Goal: Task Accomplishment & Management: Complete application form

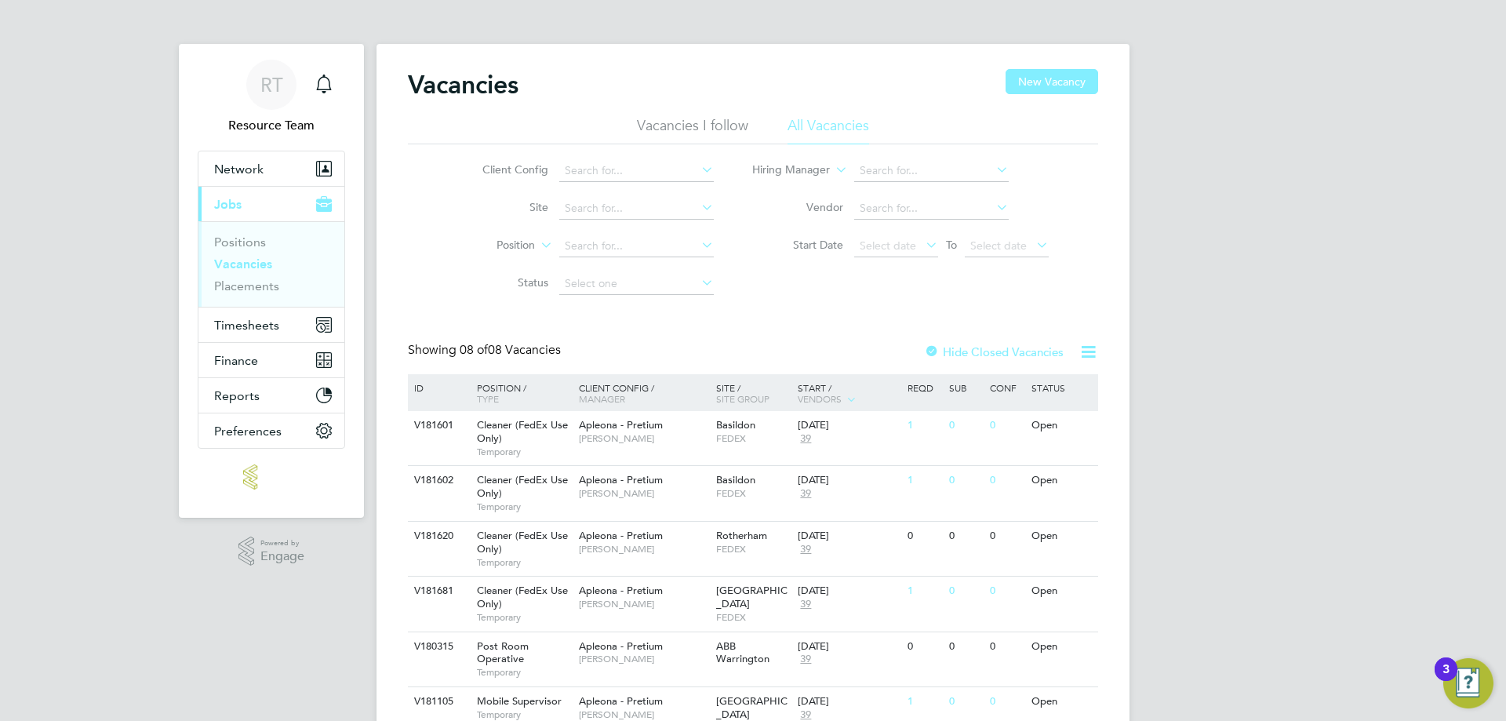
scroll to position [151, 0]
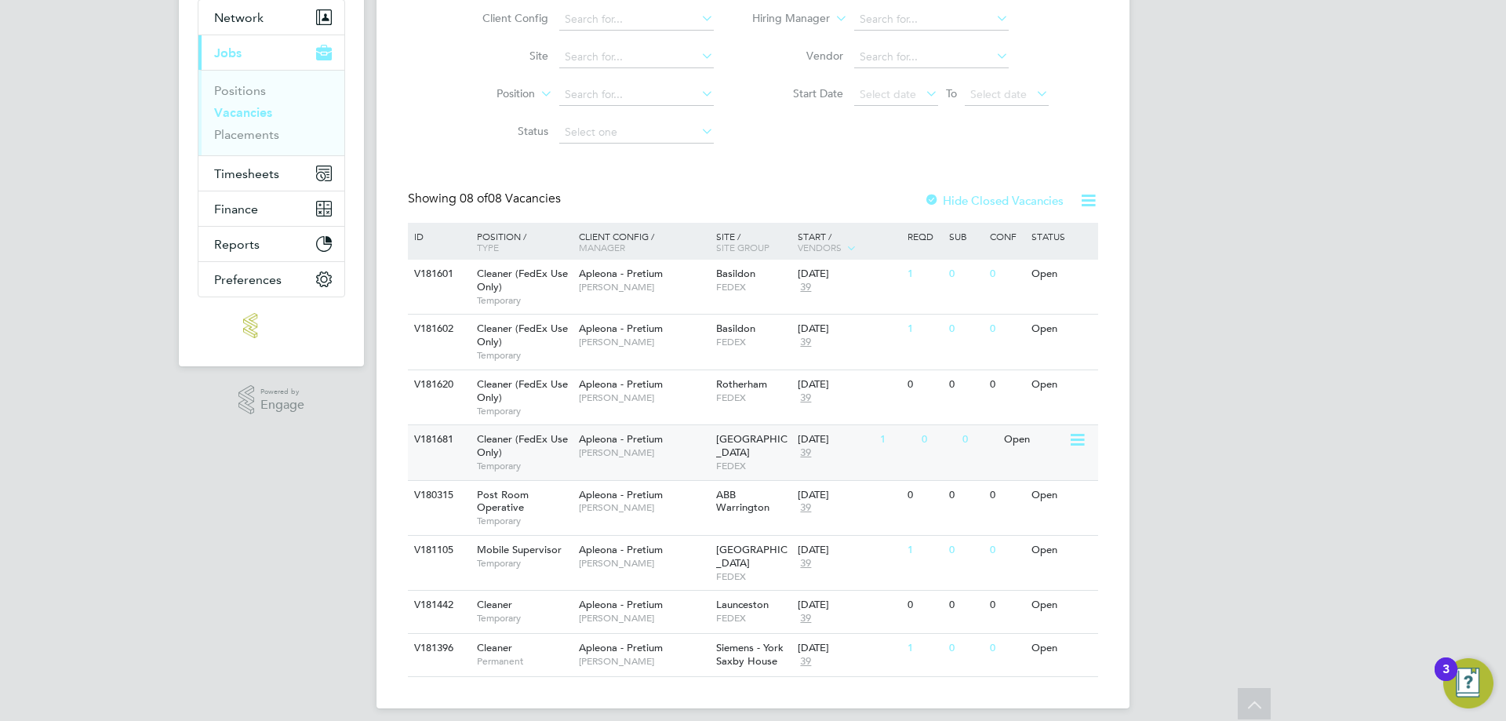
click at [788, 475] on div "[GEOGRAPHIC_DATA] - [GEOGRAPHIC_DATA]" at bounding box center [753, 452] width 82 height 54
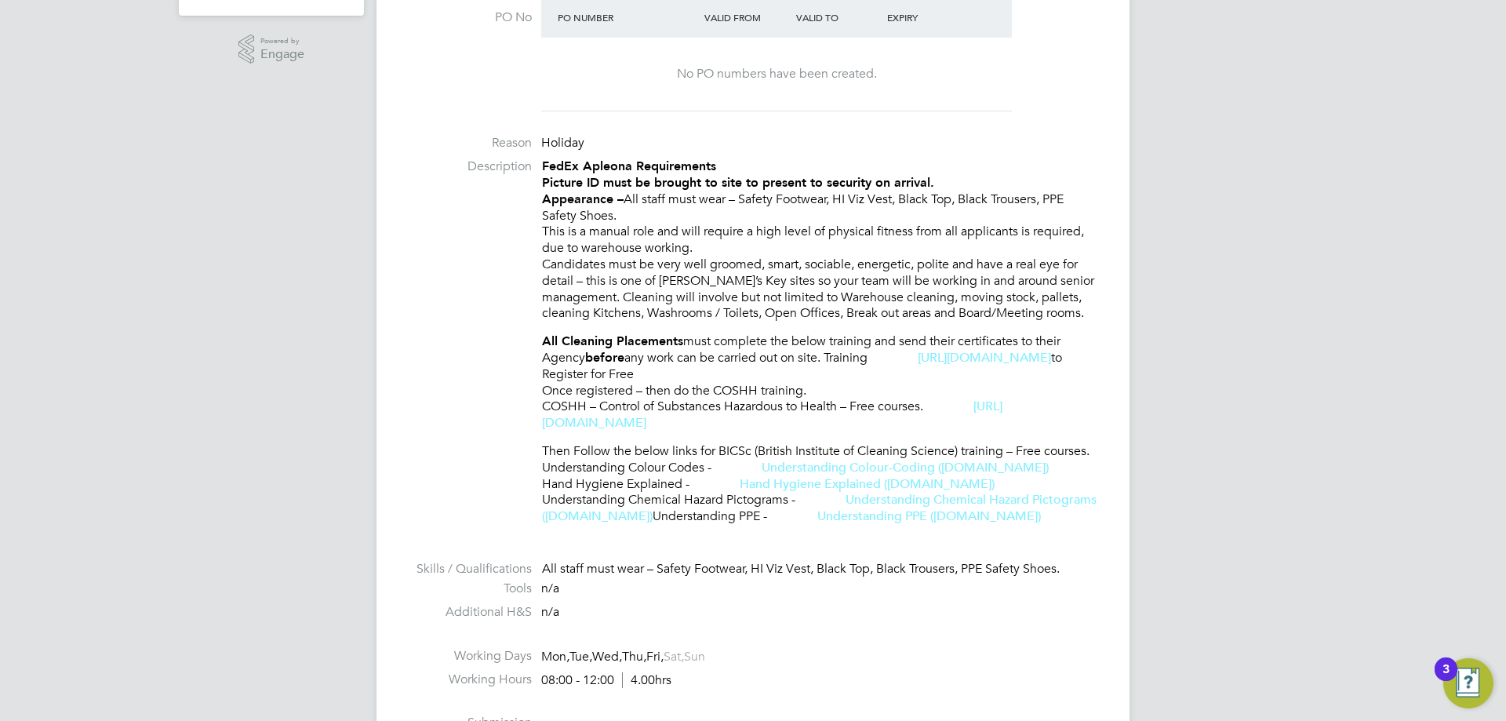
scroll to position [1177, 0]
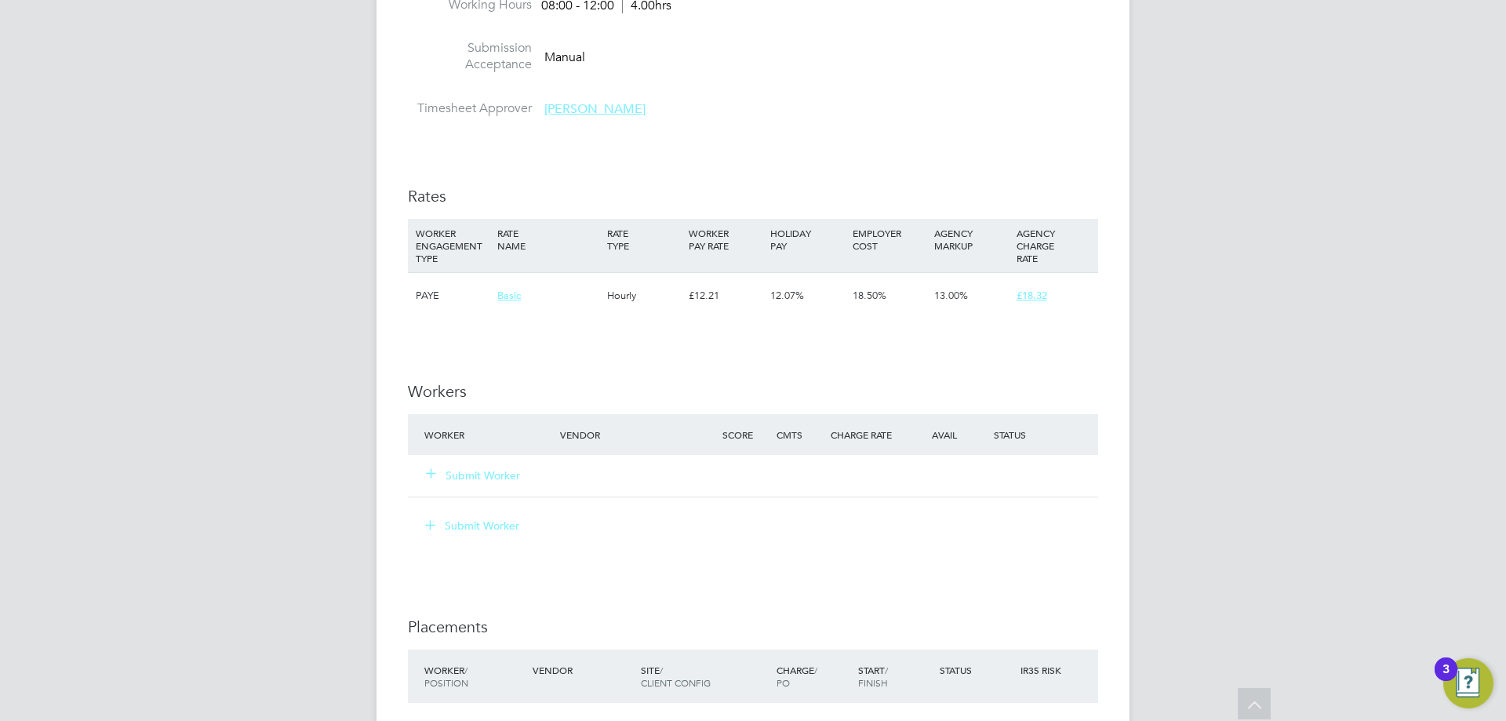
click at [449, 470] on button "Submit Worker" at bounding box center [474, 475] width 94 height 16
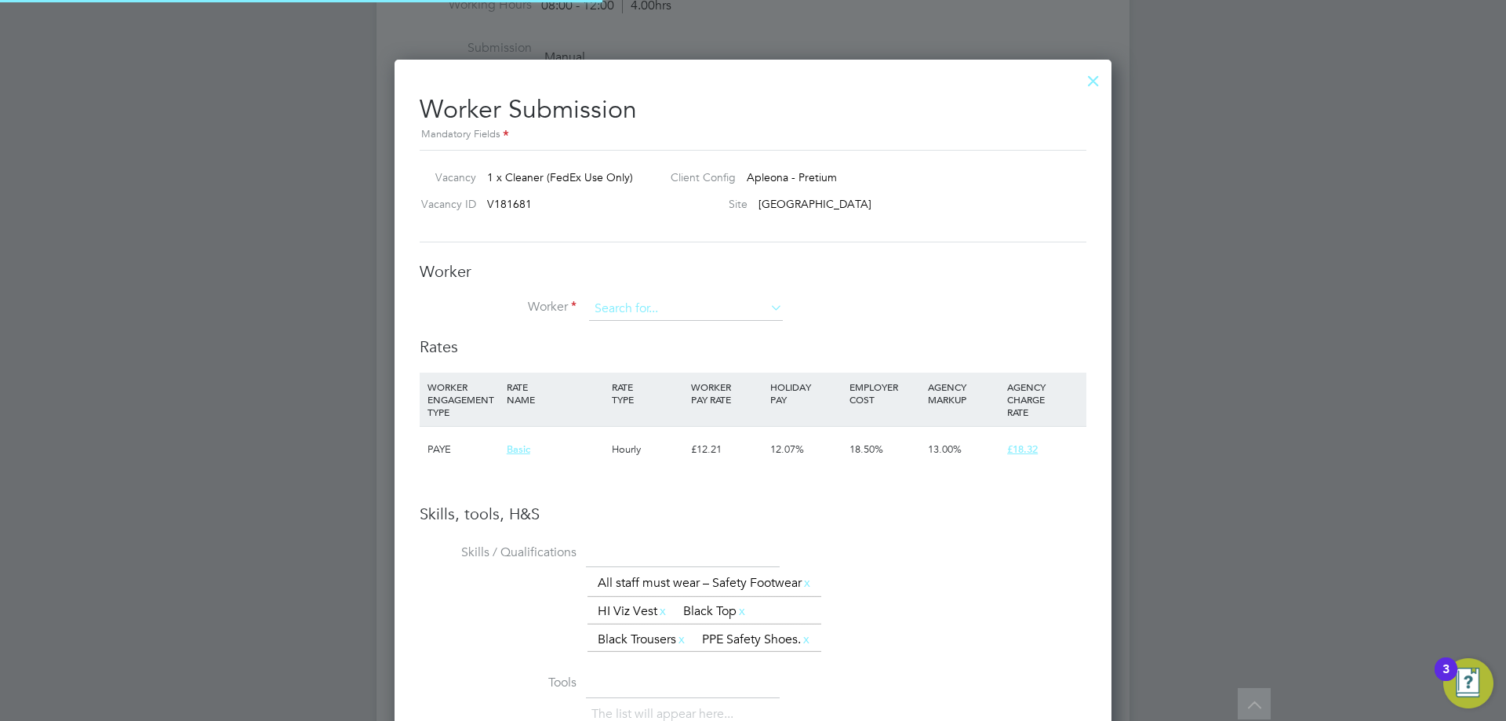
scroll to position [1088, 718]
click at [624, 304] on input at bounding box center [686, 309] width 194 height 24
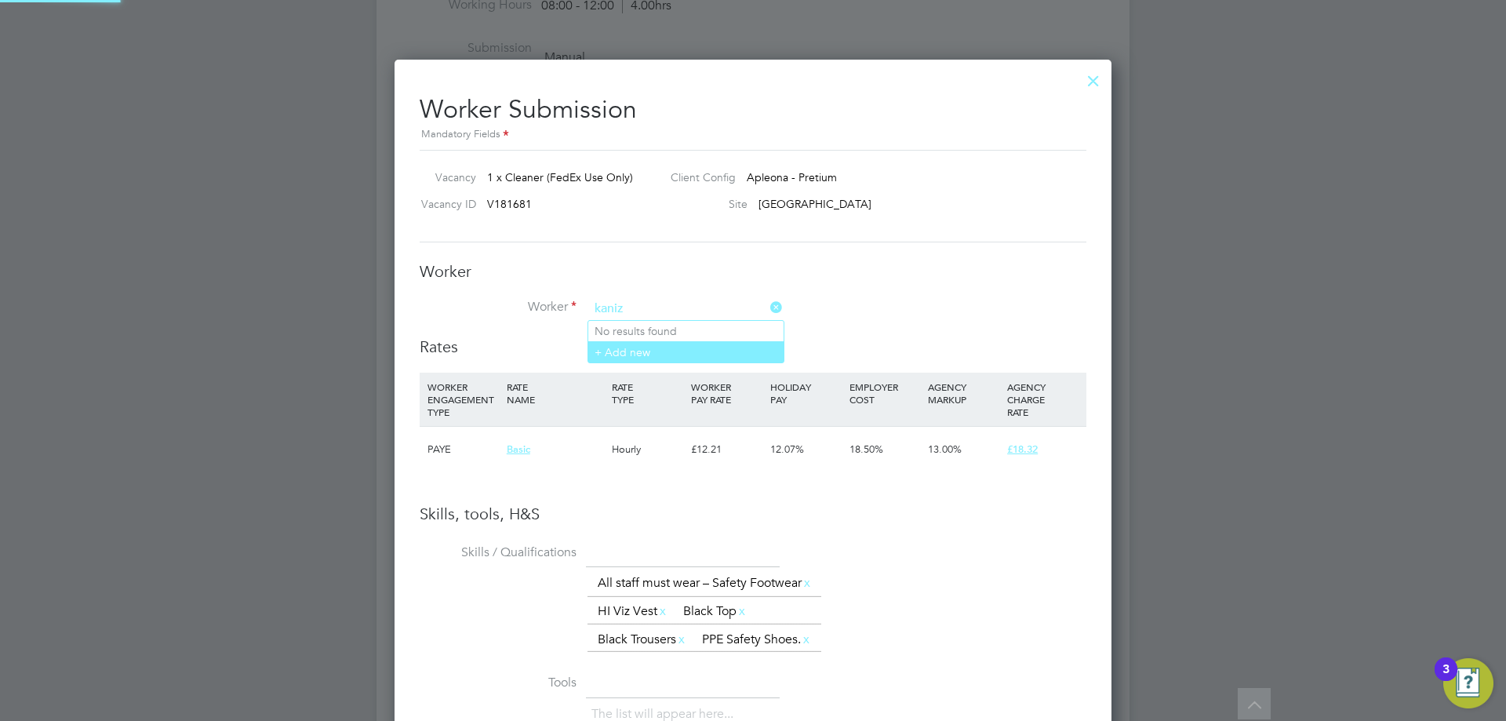
type input "kaniz"
click at [626, 358] on li "+ Add new" at bounding box center [685, 351] width 195 height 21
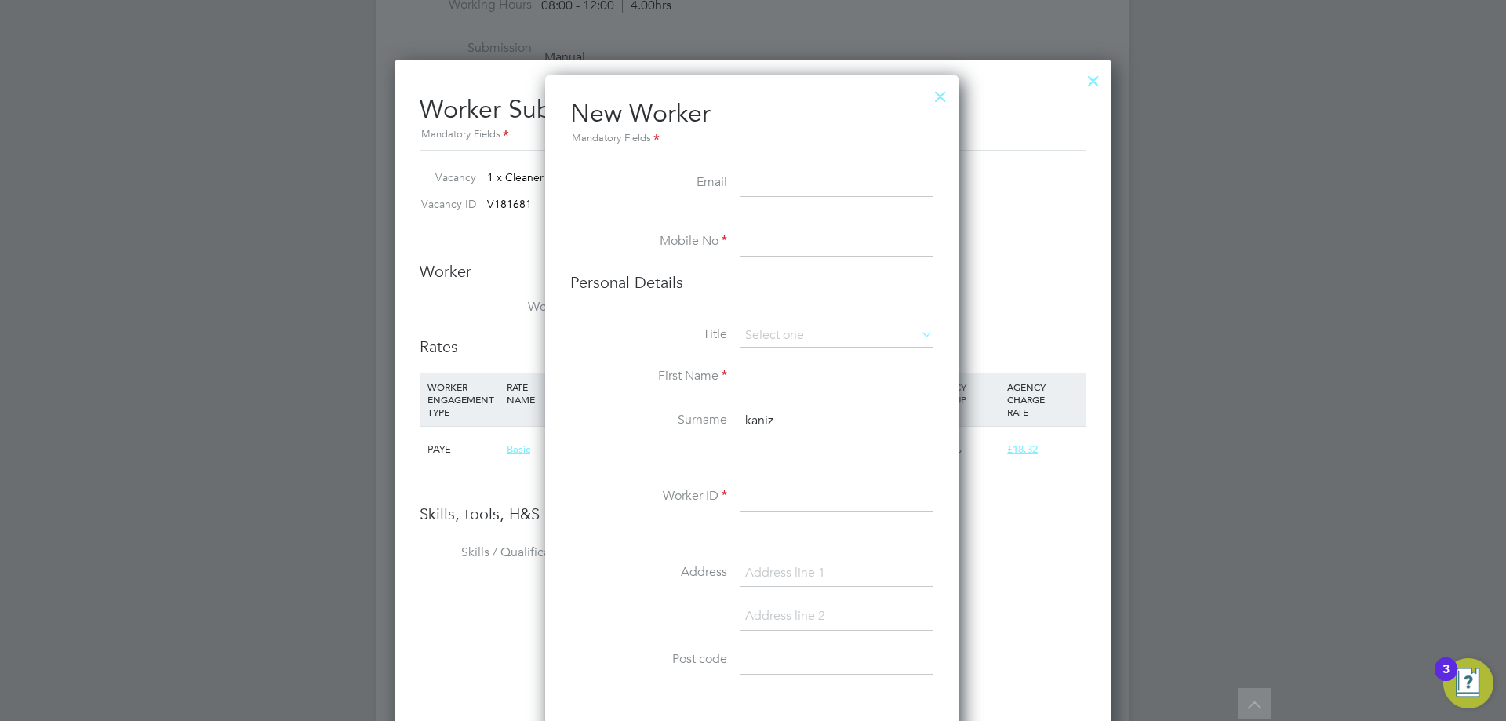
scroll to position [1327, 416]
type input "Kaniz"
drag, startPoint x: 780, startPoint y: 416, endPoint x: 704, endPoint y: 435, distance: 78.2
click at [704, 435] on li "Surname [PERSON_NAME]" at bounding box center [751, 429] width 363 height 44
type input "Choudhury"
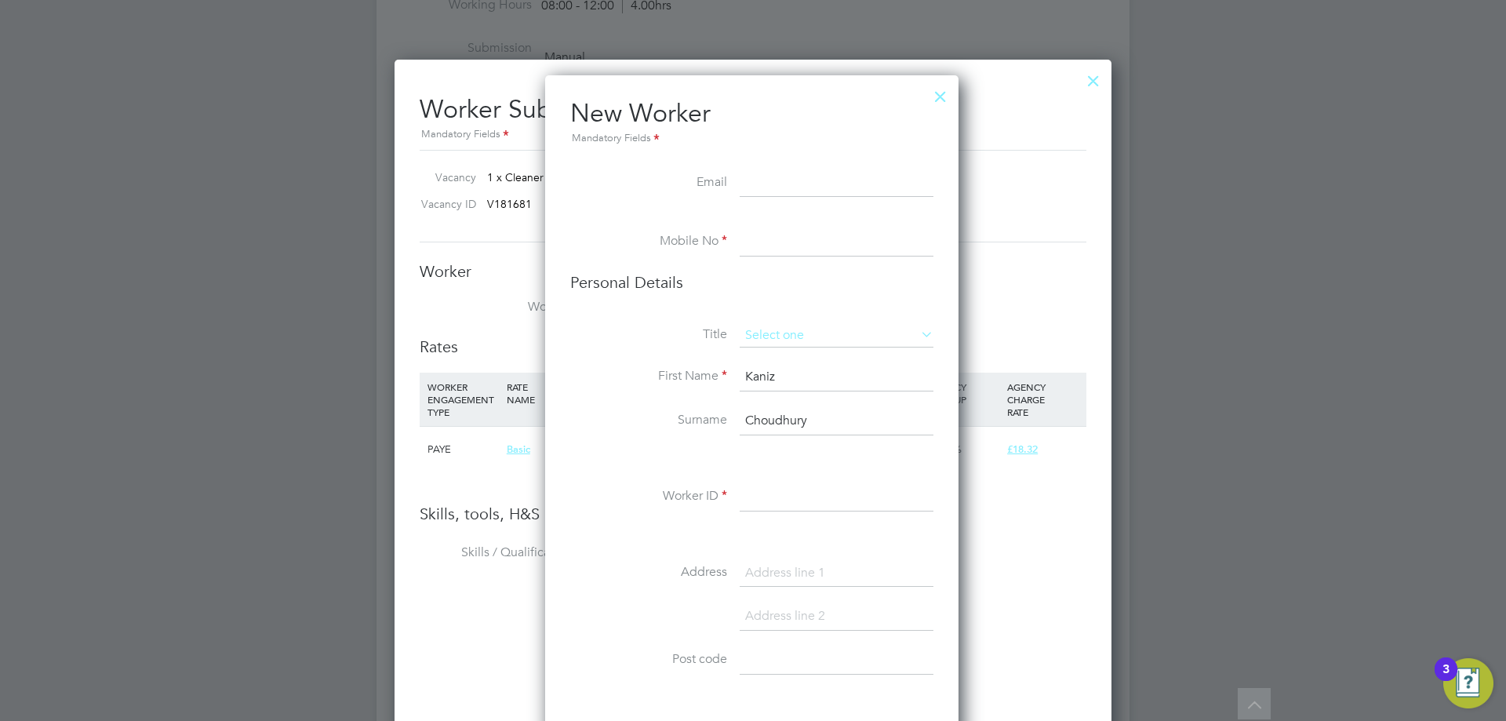
click at [784, 341] on input at bounding box center [837, 336] width 194 height 24
click at [798, 384] on li "Mrs" at bounding box center [836, 378] width 195 height 20
type input "Mrs"
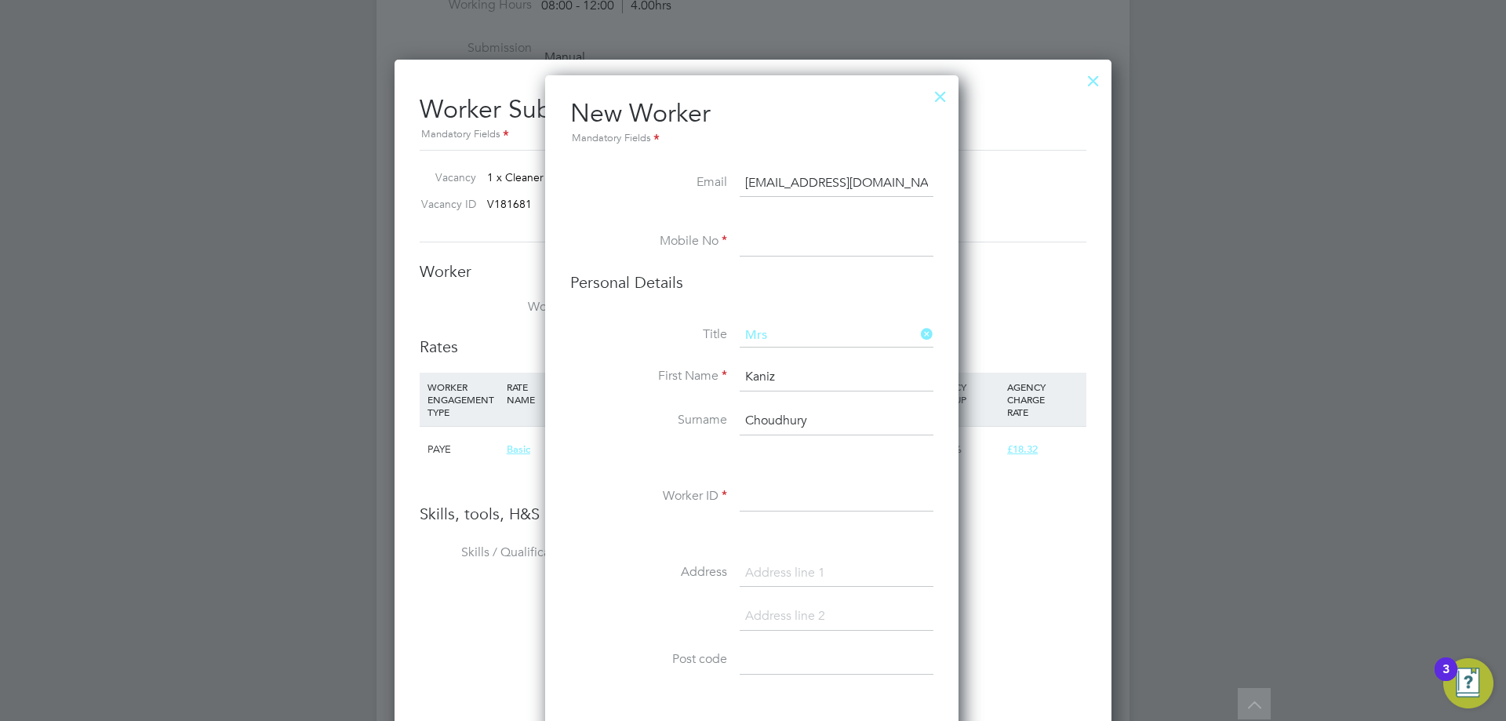
type input "[EMAIL_ADDRESS][DOMAIN_NAME]"
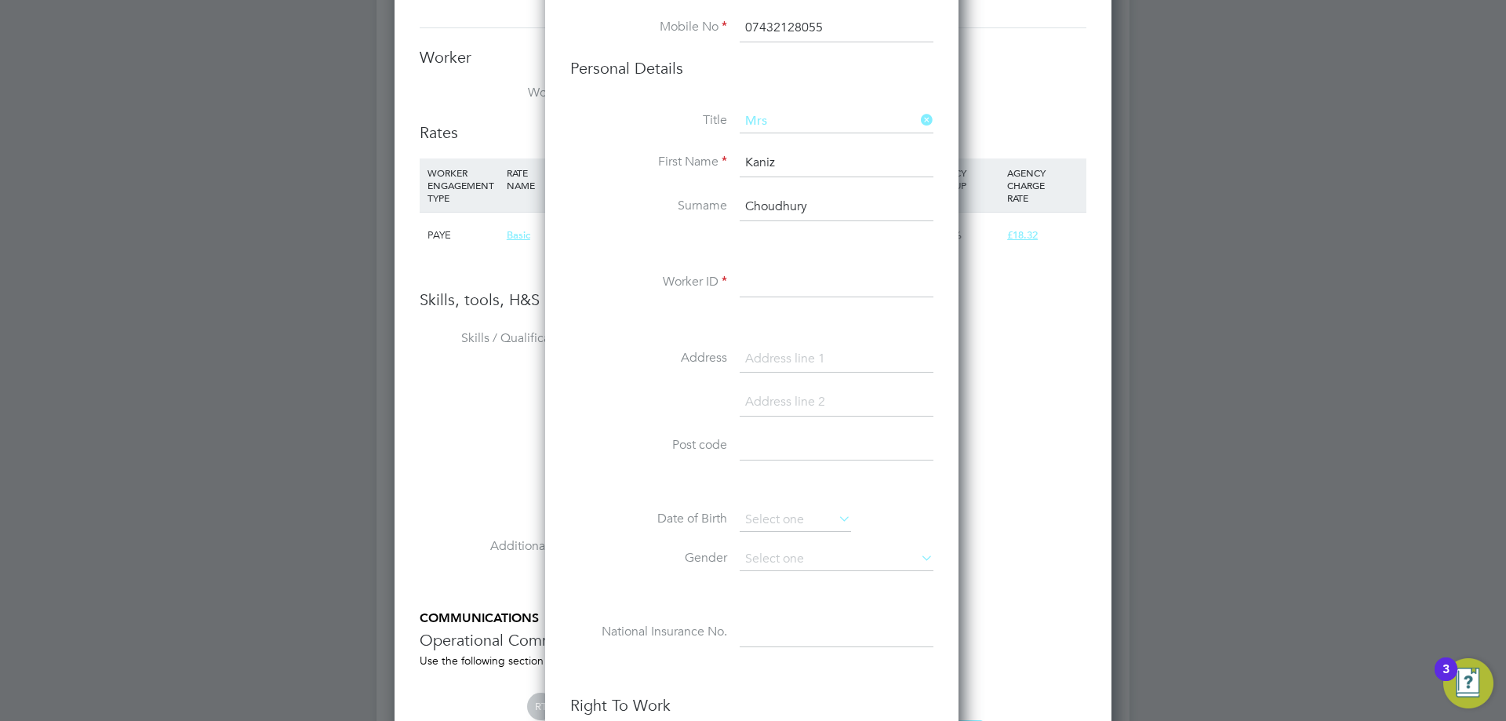
scroll to position [1412, 0]
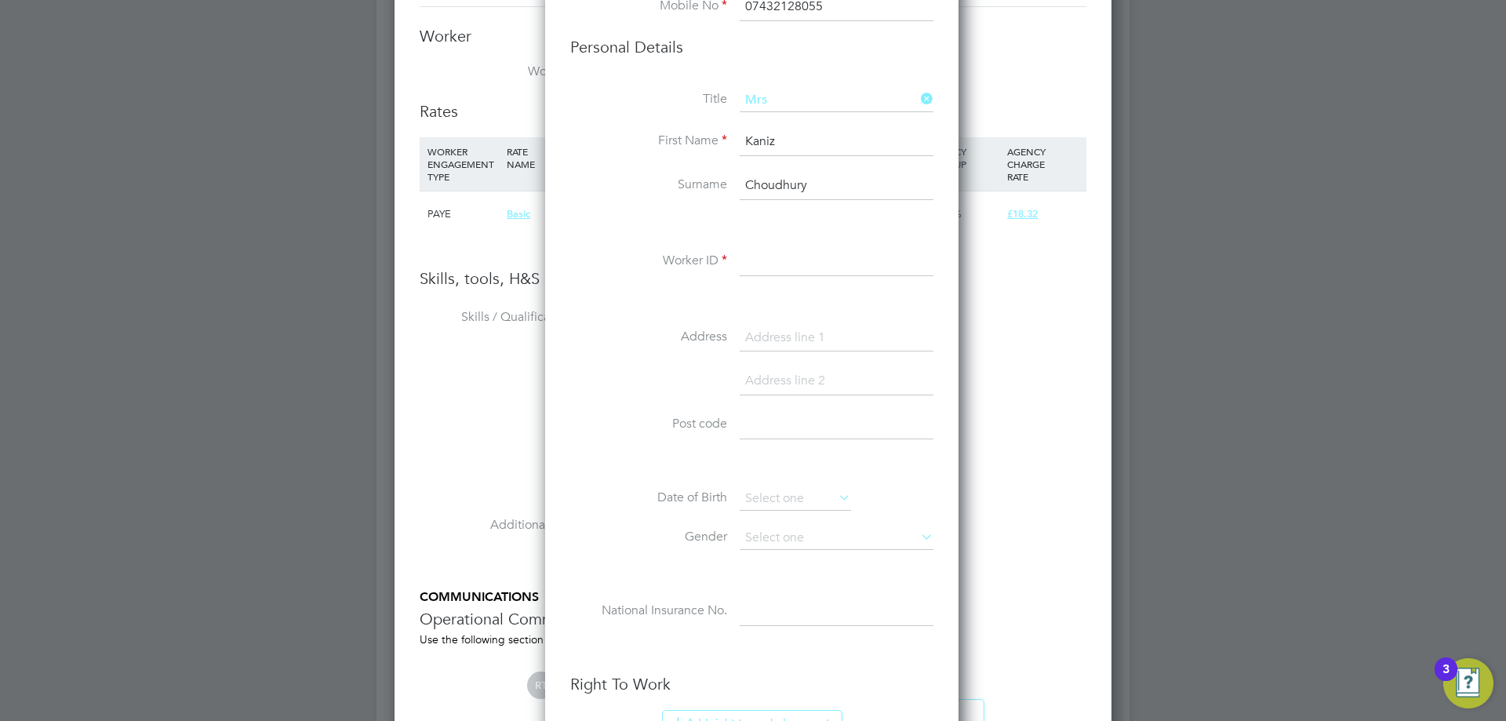
type input "07432128055"
click at [780, 269] on input at bounding box center [837, 262] width 194 height 28
click at [827, 278] on li "Worker ID" at bounding box center [751, 270] width 363 height 44
click at [816, 267] on input at bounding box center [837, 262] width 194 height 28
type input "kchoudhury"
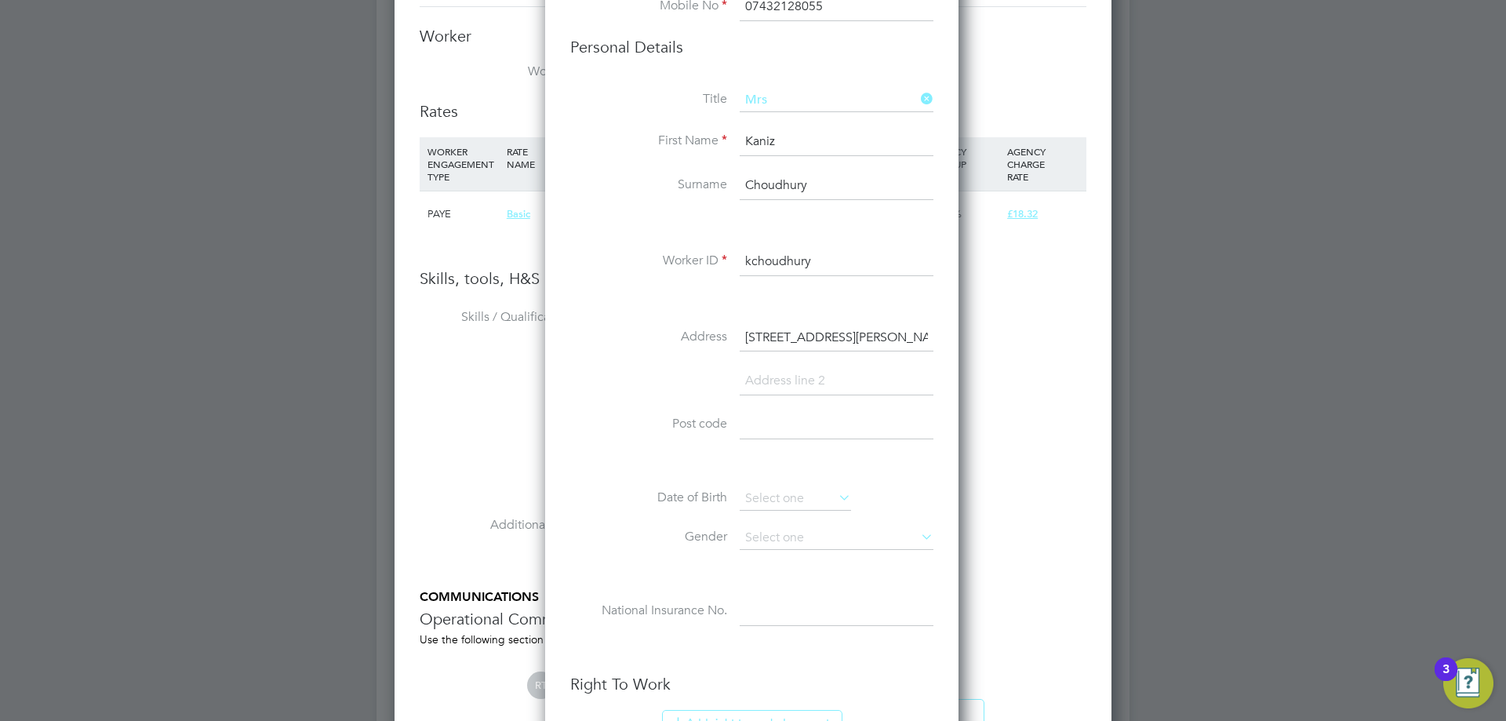
click at [879, 348] on input "[STREET_ADDRESS][PERSON_NAME]" at bounding box center [837, 338] width 194 height 28
type input "[STREET_ADDRESS][PERSON_NAME]"
type input "[GEOGRAPHIC_DATA]"
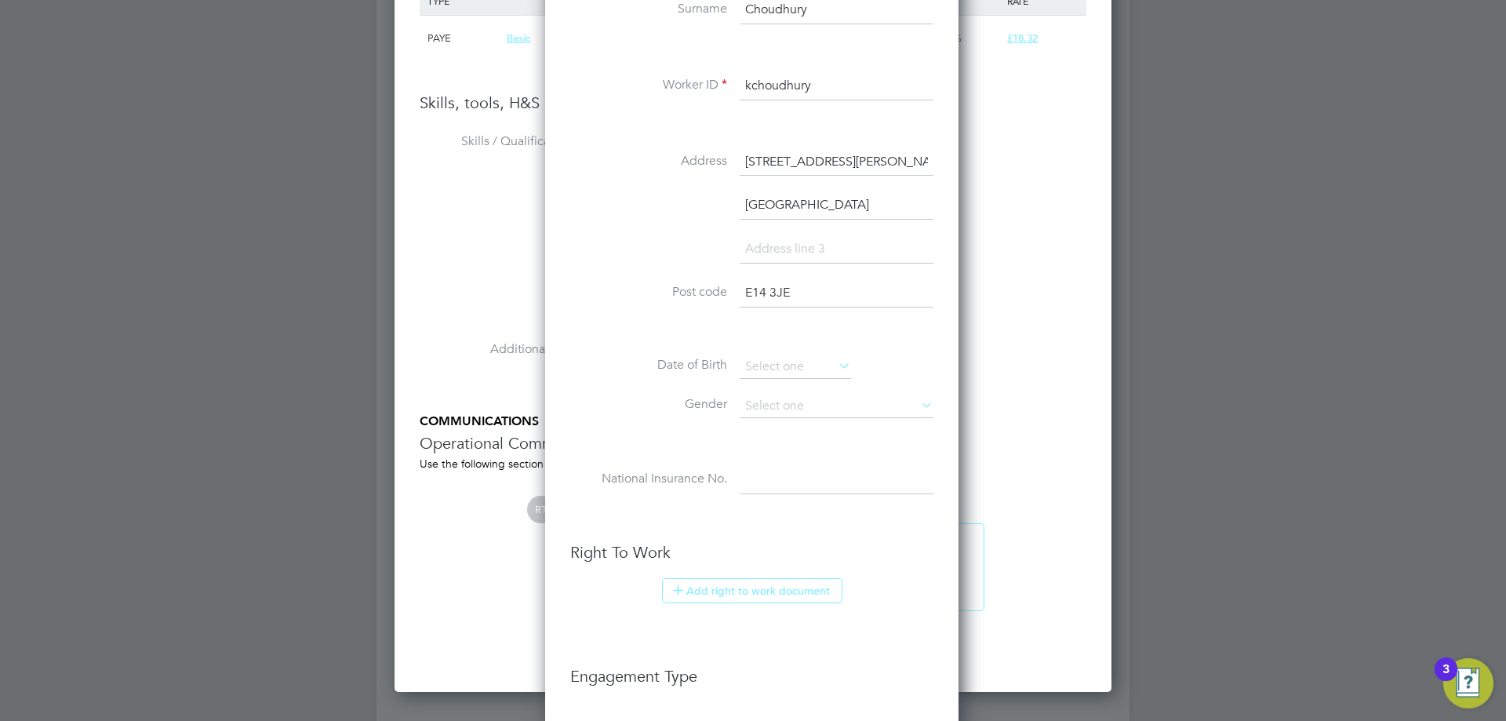
scroll to position [1412, 0]
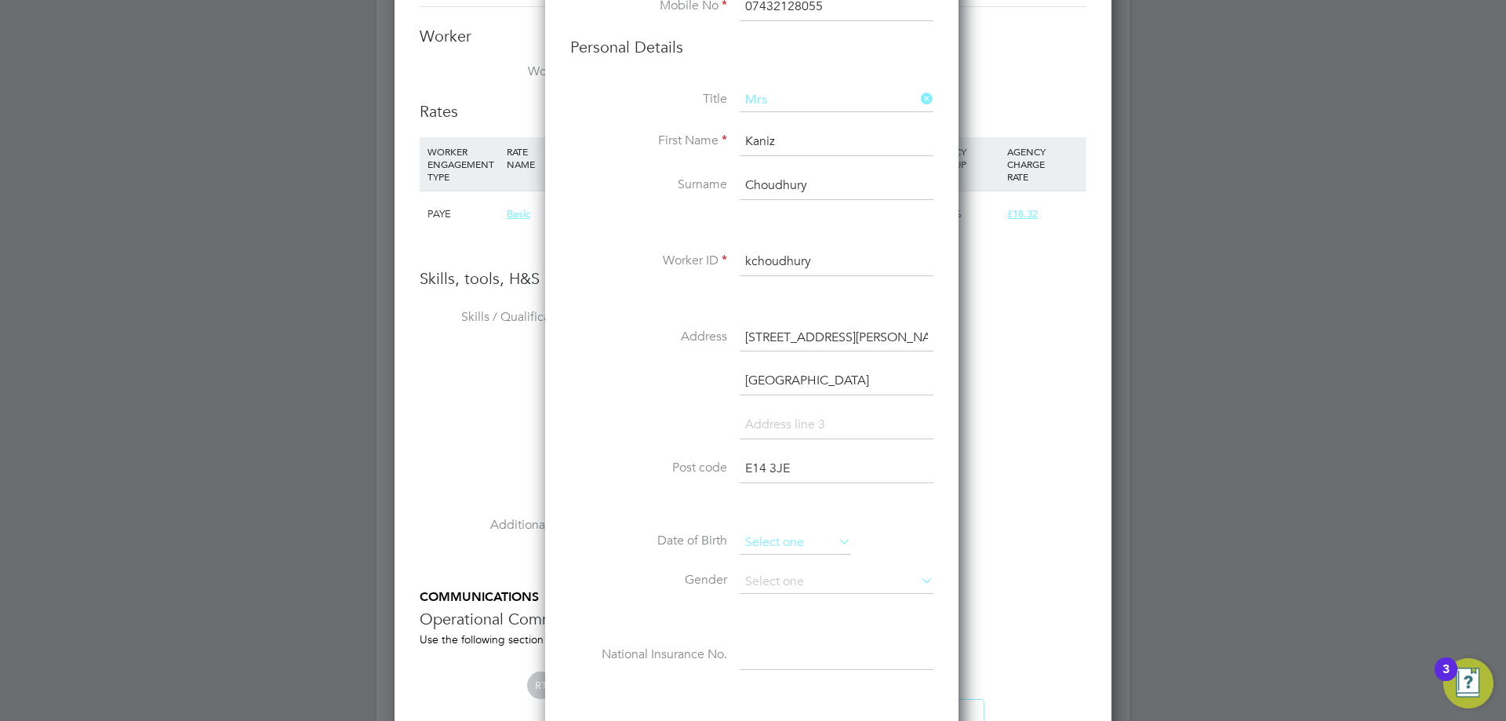
type input "E14 3JE"
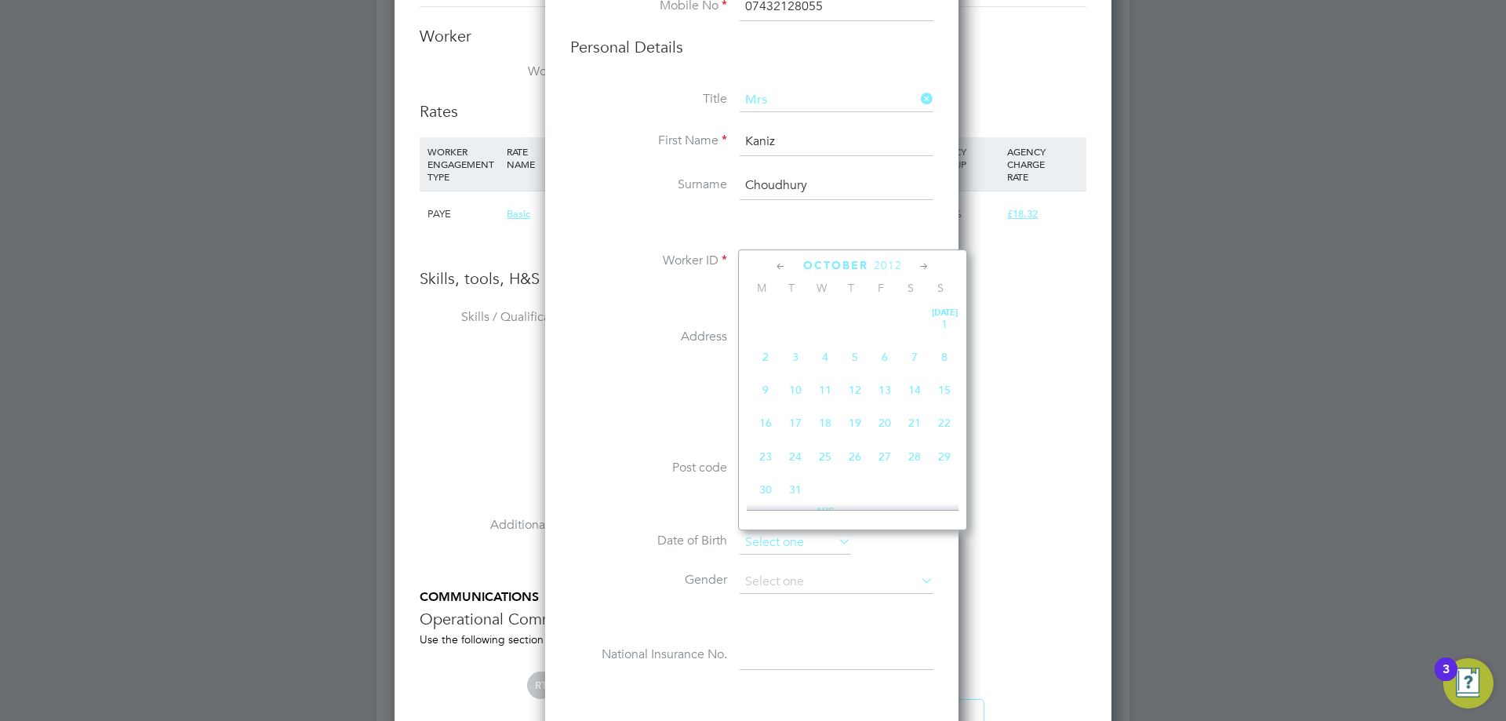
click at [802, 548] on input at bounding box center [795, 543] width 111 height 24
click at [780, 263] on icon at bounding box center [780, 266] width 15 height 17
click at [832, 262] on span "September" at bounding box center [835, 265] width 79 height 13
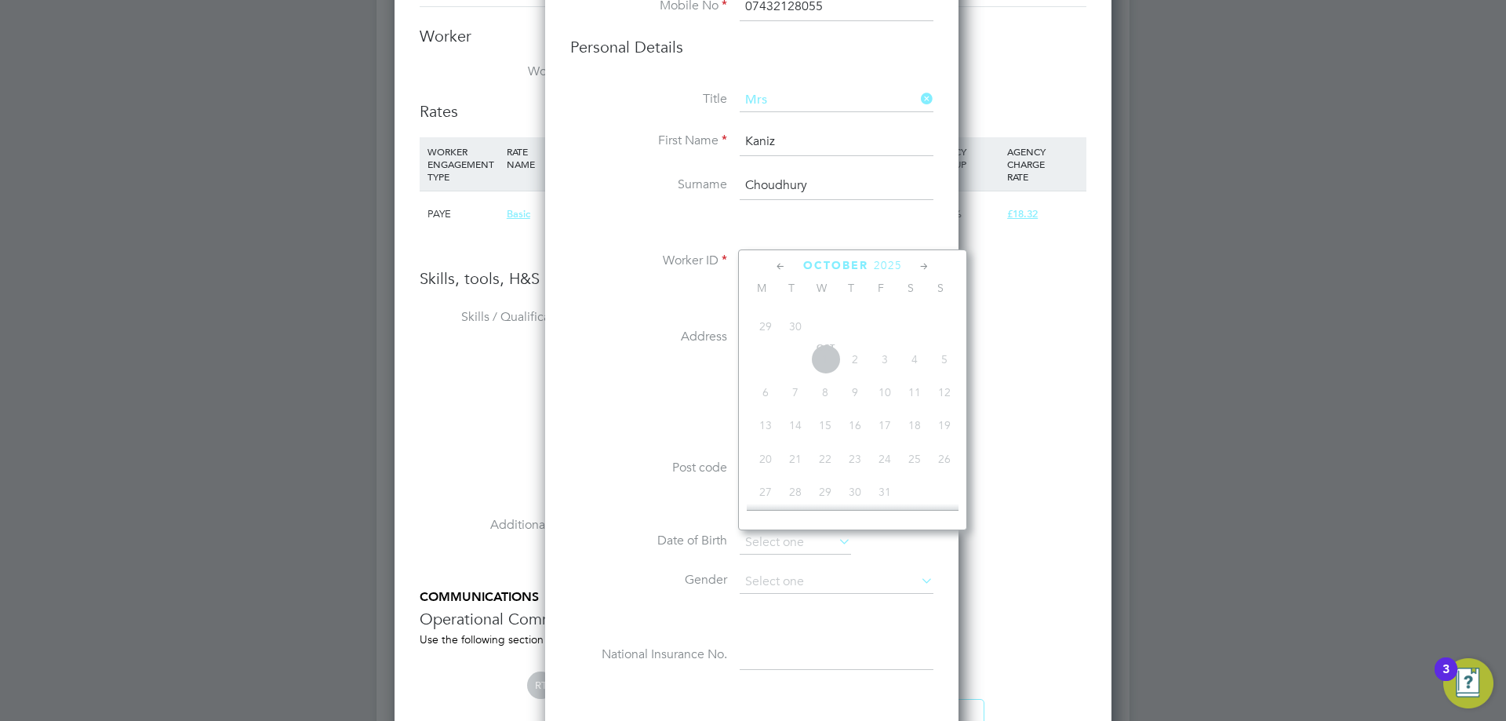
drag, startPoint x: 894, startPoint y: 265, endPoint x: 872, endPoint y: 347, distance: 85.2
click at [872, 347] on div "[DATE] M T W T F S S [DATE] 2 3 4 5 6 7 8 9 10 11 12 13 14 15 16 17 18 19 20 21…" at bounding box center [852, 389] width 229 height 281
click at [780, 263] on icon at bounding box center [780, 266] width 15 height 17
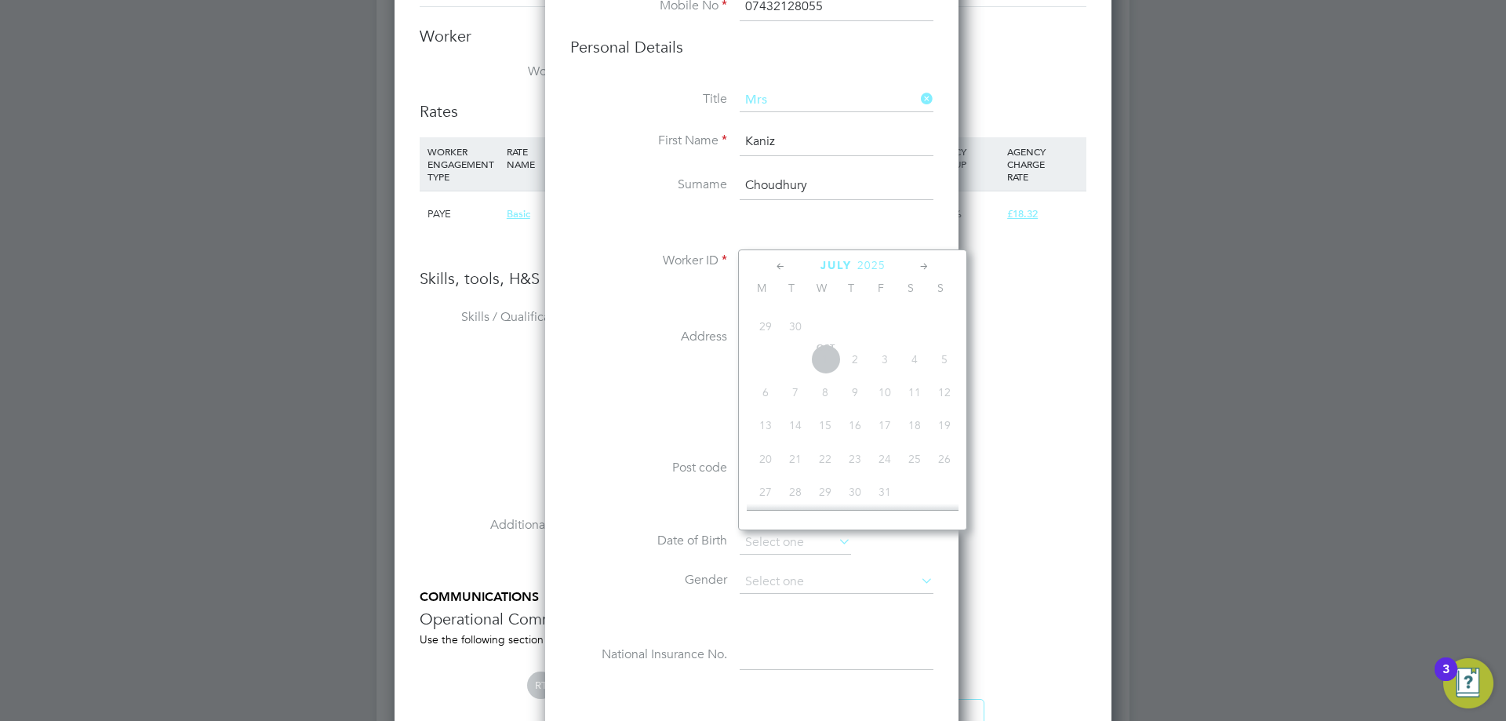
scroll to position [27539, 0]
click at [864, 272] on div "[DATE]" at bounding box center [853, 265] width 212 height 15
click at [869, 270] on span "2025" at bounding box center [871, 265] width 28 height 13
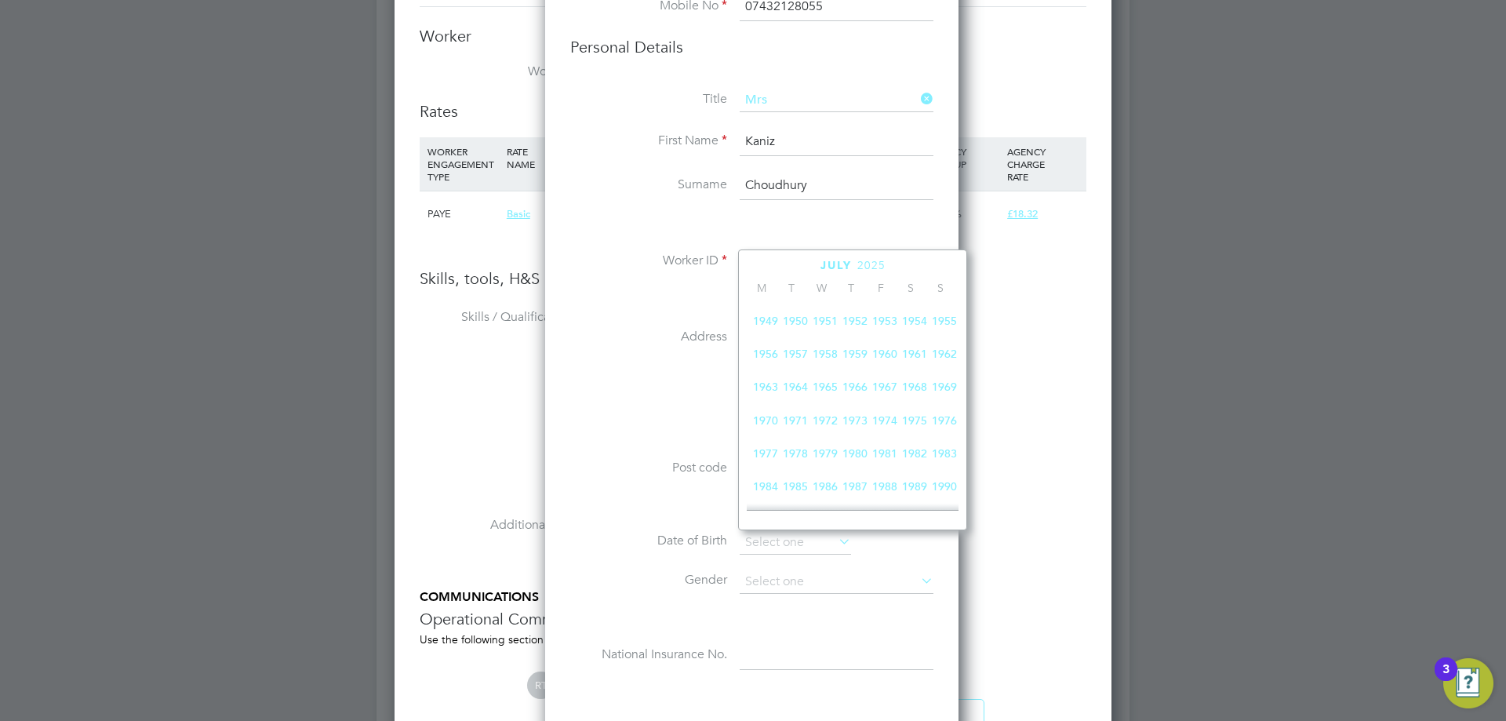
scroll to position [180, 0]
click at [947, 265] on div "[DATE]" at bounding box center [853, 265] width 212 height 15
click at [645, 293] on li at bounding box center [751, 300] width 363 height 16
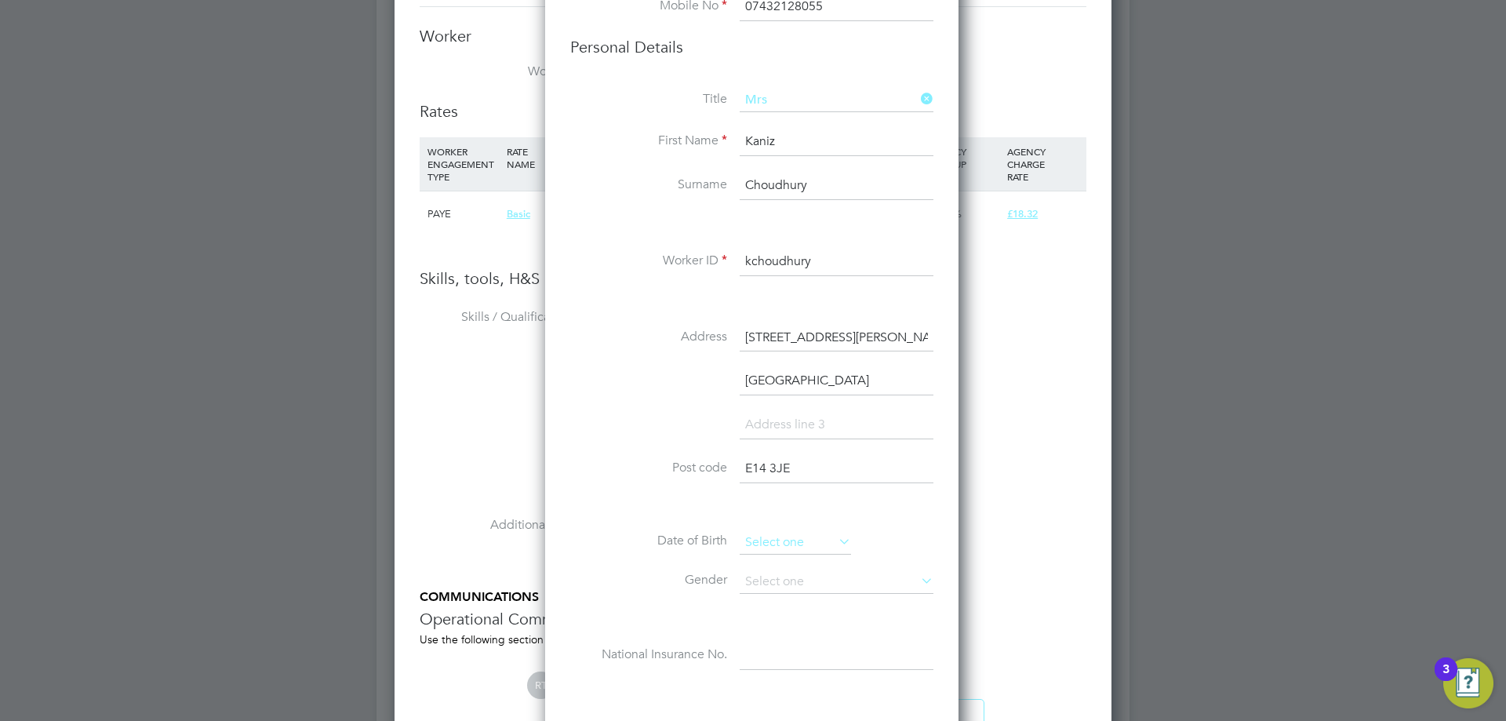
click at [780, 536] on input at bounding box center [795, 543] width 111 height 24
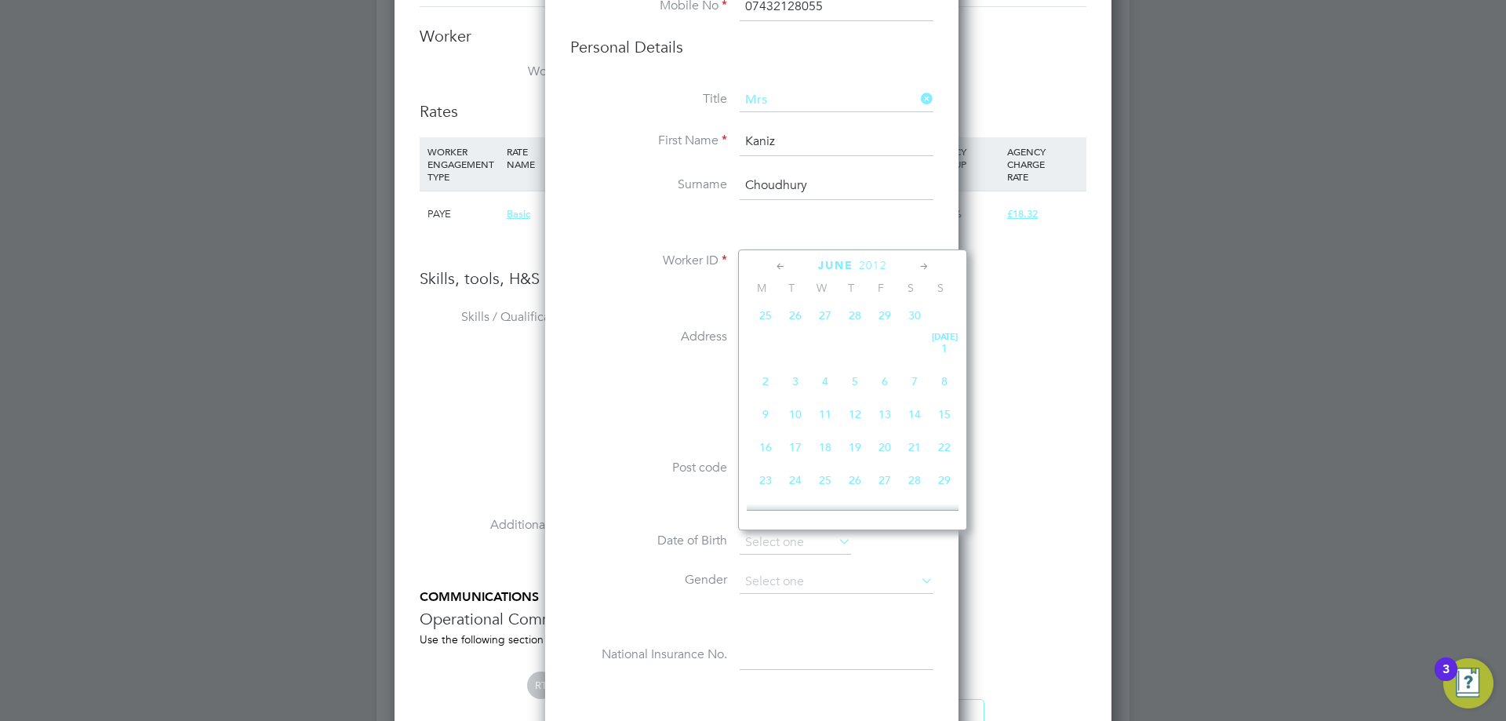
scroll to position [169, 0]
click at [845, 264] on span "June" at bounding box center [835, 265] width 35 height 13
click at [884, 262] on span "2025" at bounding box center [888, 265] width 28 height 13
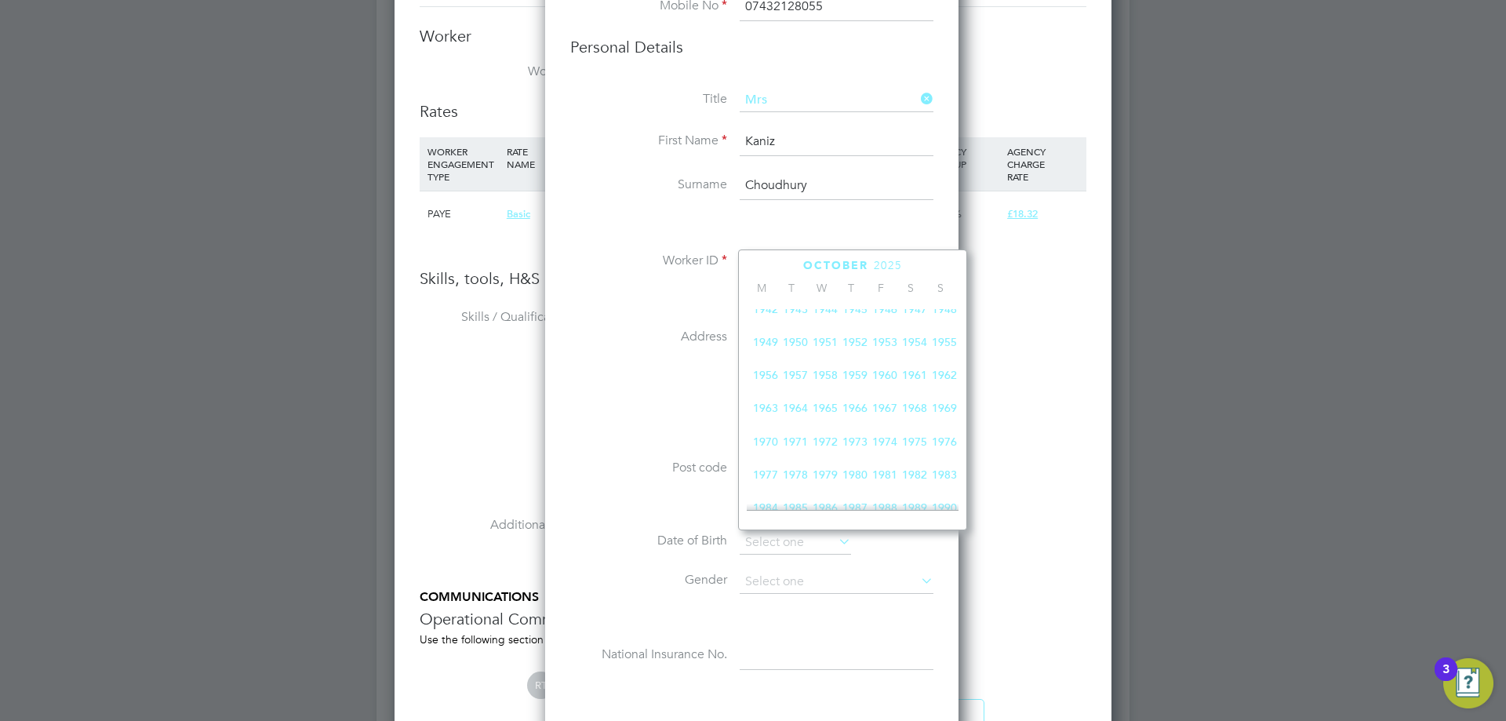
click at [951, 477] on span "1983" at bounding box center [944, 475] width 30 height 30
click at [929, 263] on icon at bounding box center [924, 266] width 15 height 17
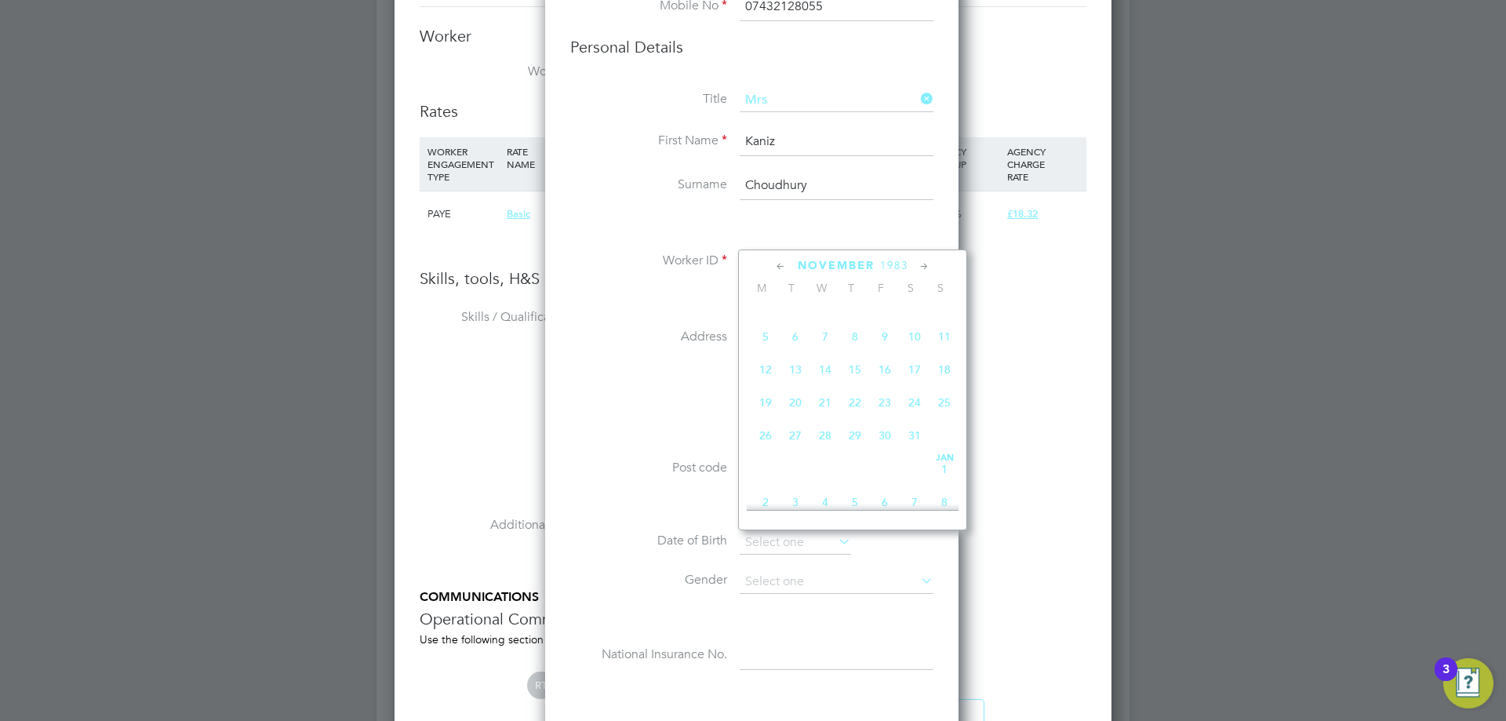
click at [929, 263] on icon at bounding box center [924, 266] width 15 height 17
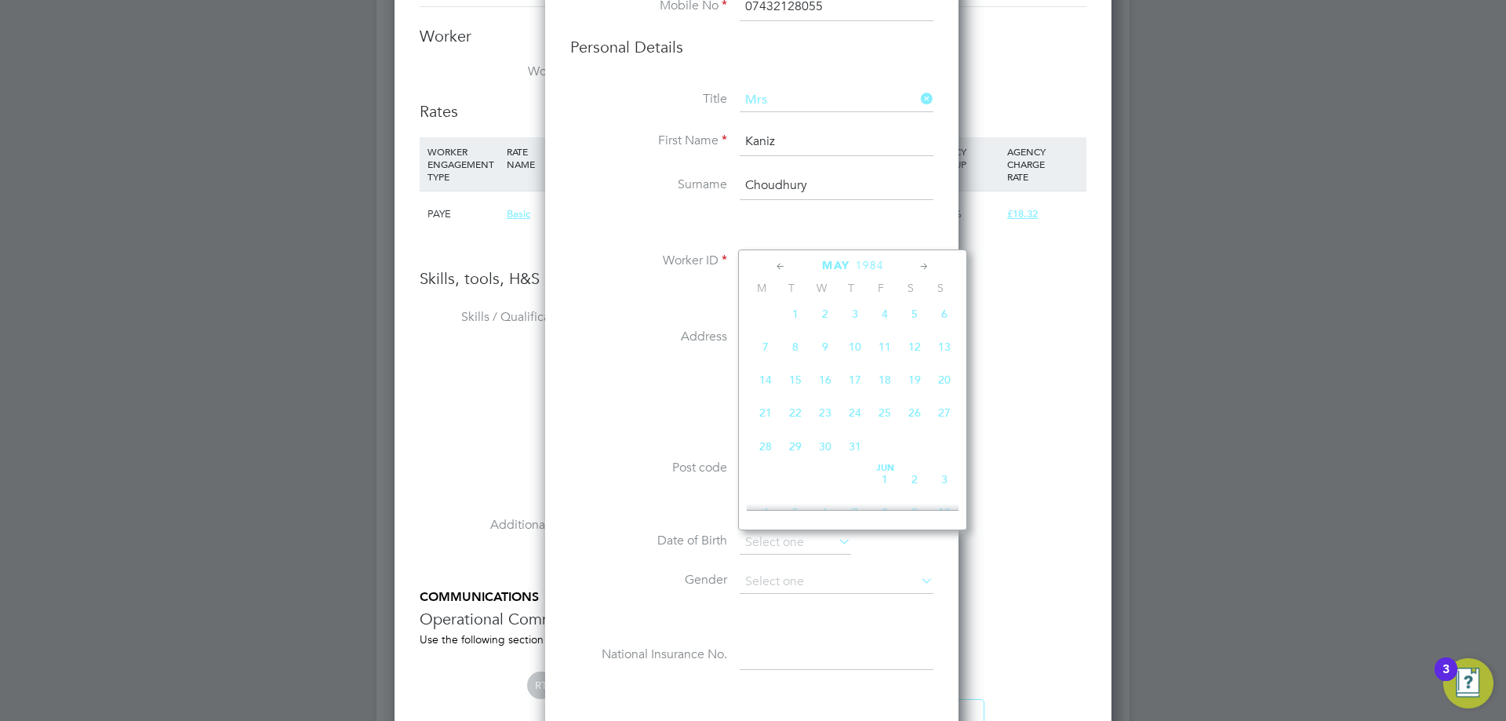
click at [929, 263] on icon at bounding box center [924, 266] width 15 height 17
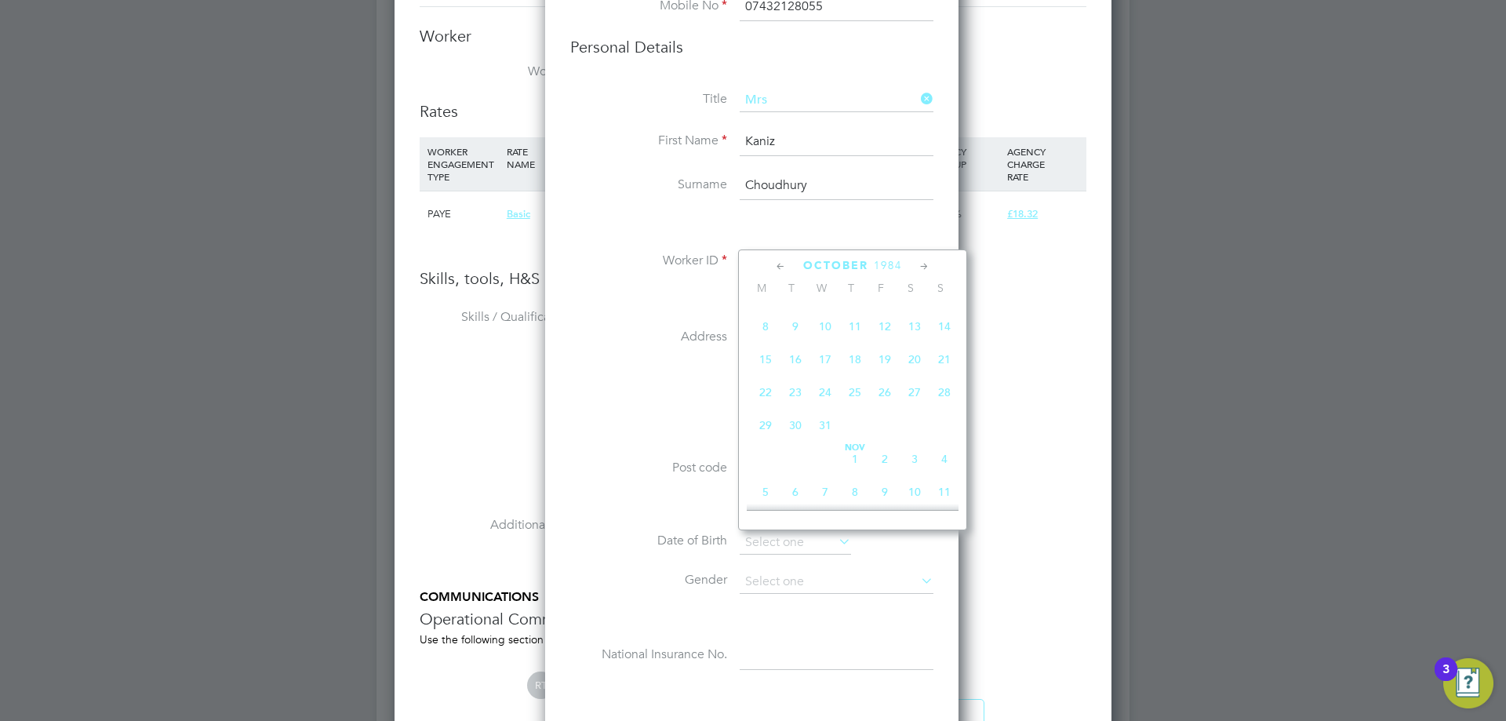
click at [929, 263] on icon at bounding box center [924, 266] width 15 height 17
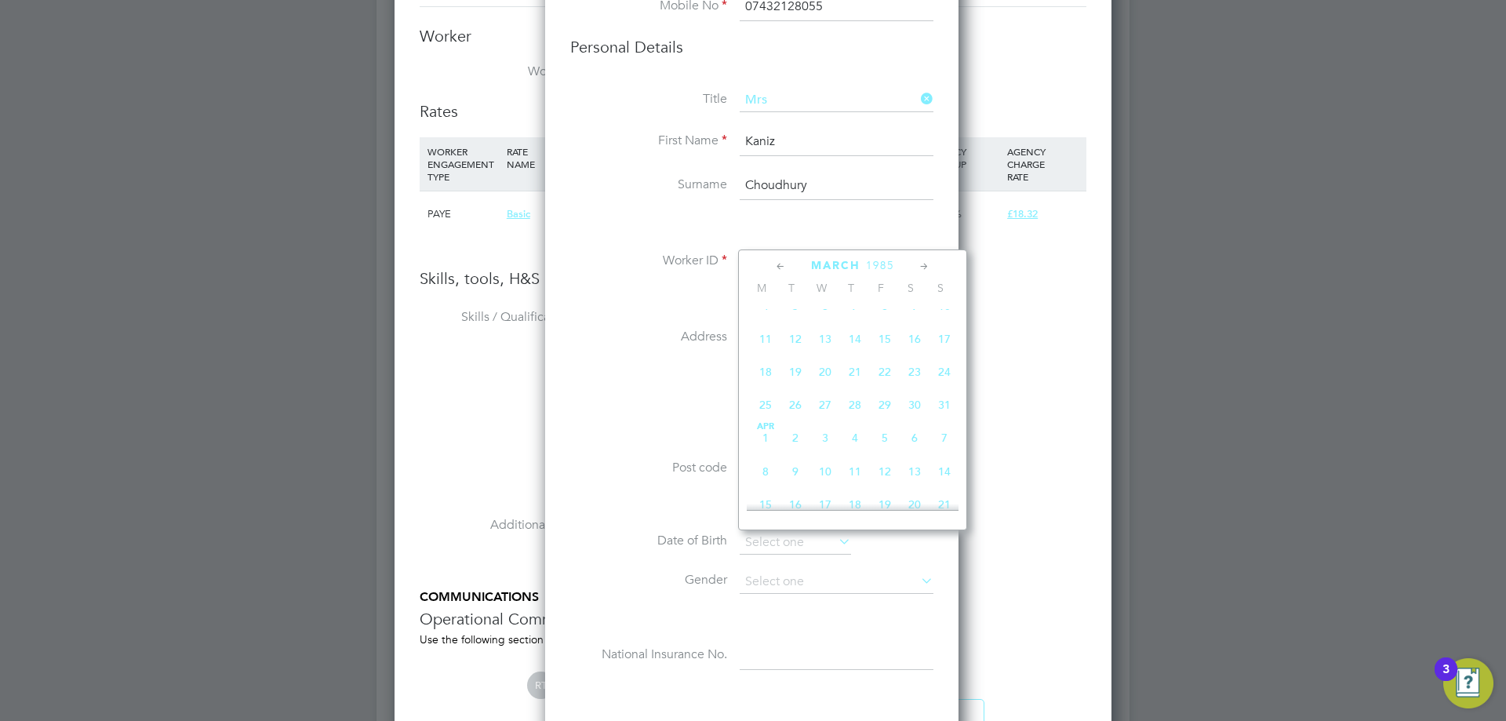
click at [929, 263] on icon at bounding box center [924, 266] width 15 height 17
click at [929, 264] on icon at bounding box center [924, 266] width 15 height 17
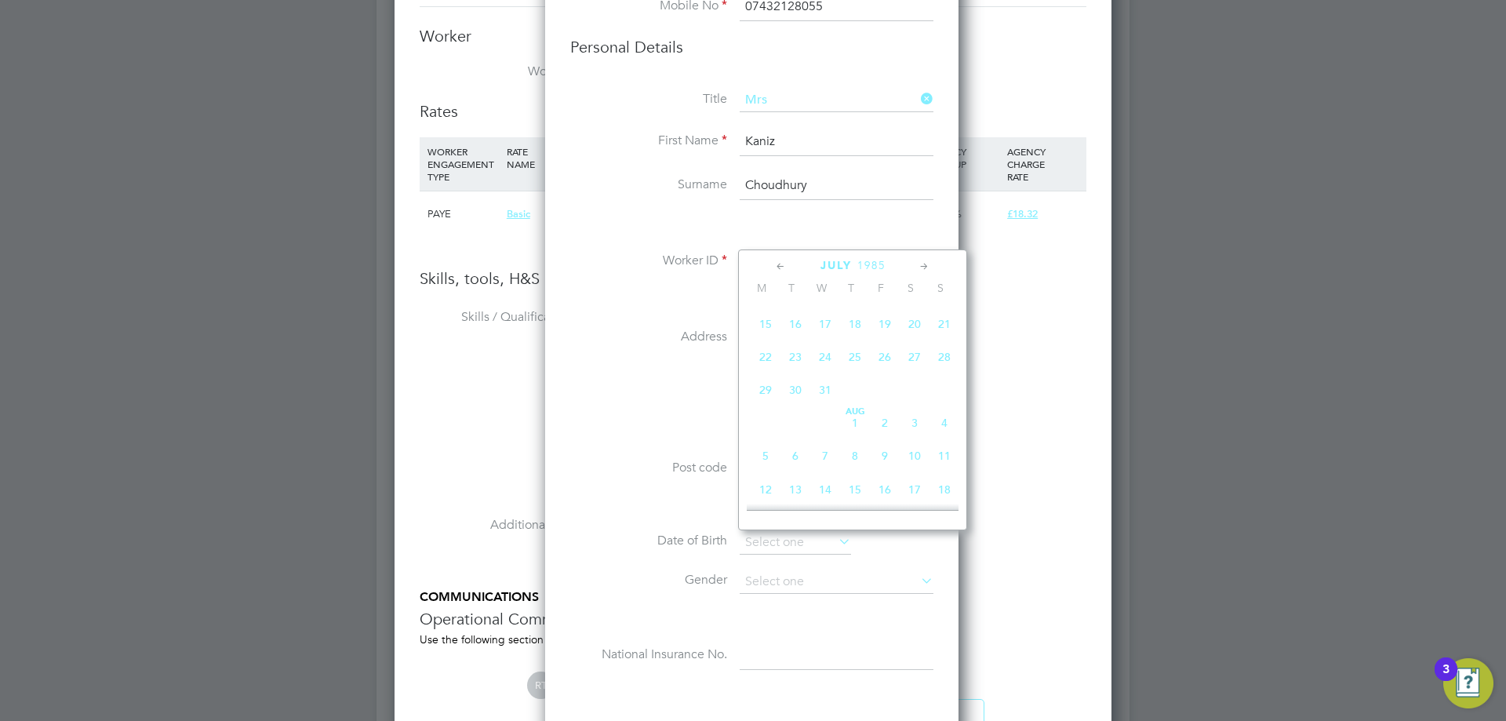
click at [929, 264] on icon at bounding box center [924, 266] width 15 height 17
click at [780, 265] on icon at bounding box center [780, 266] width 15 height 17
click at [766, 274] on span "8" at bounding box center [766, 259] width 30 height 30
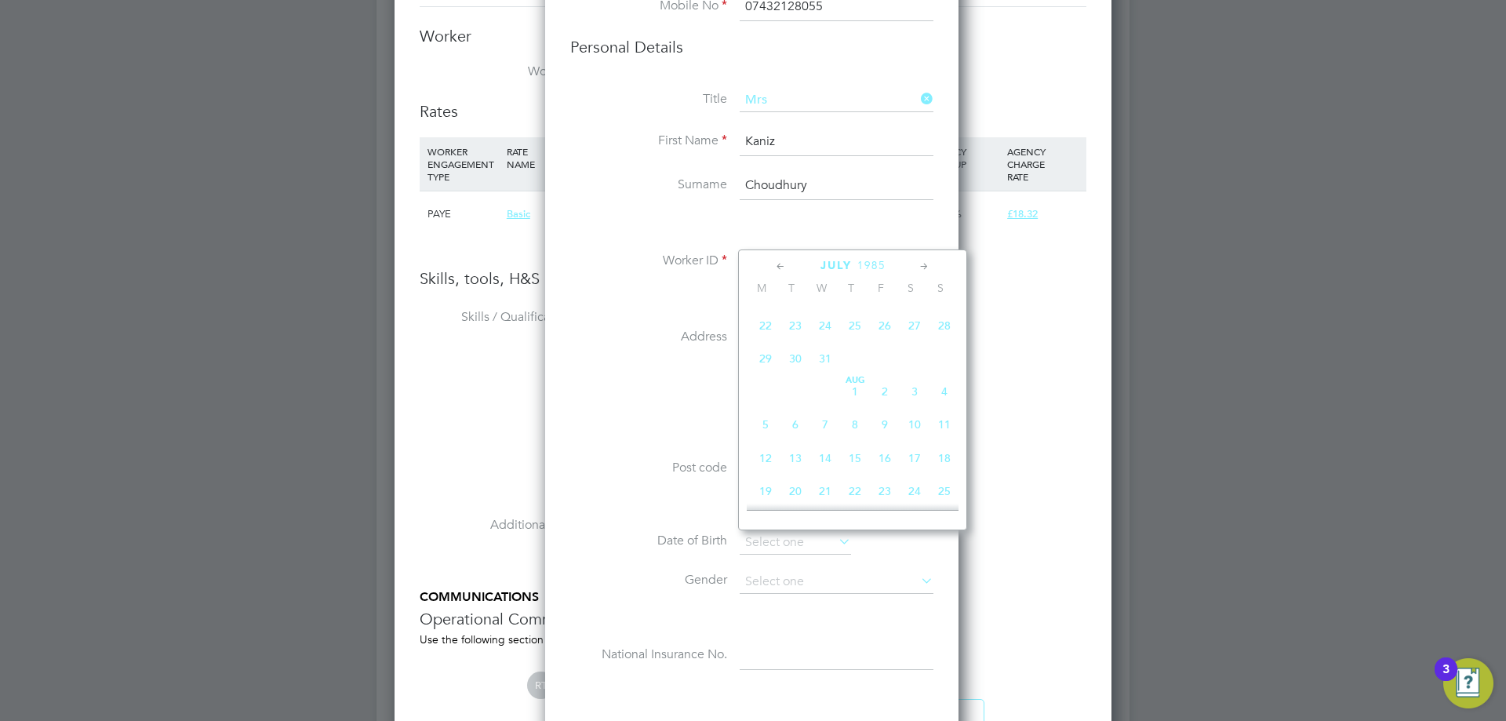
type input "[DATE]"
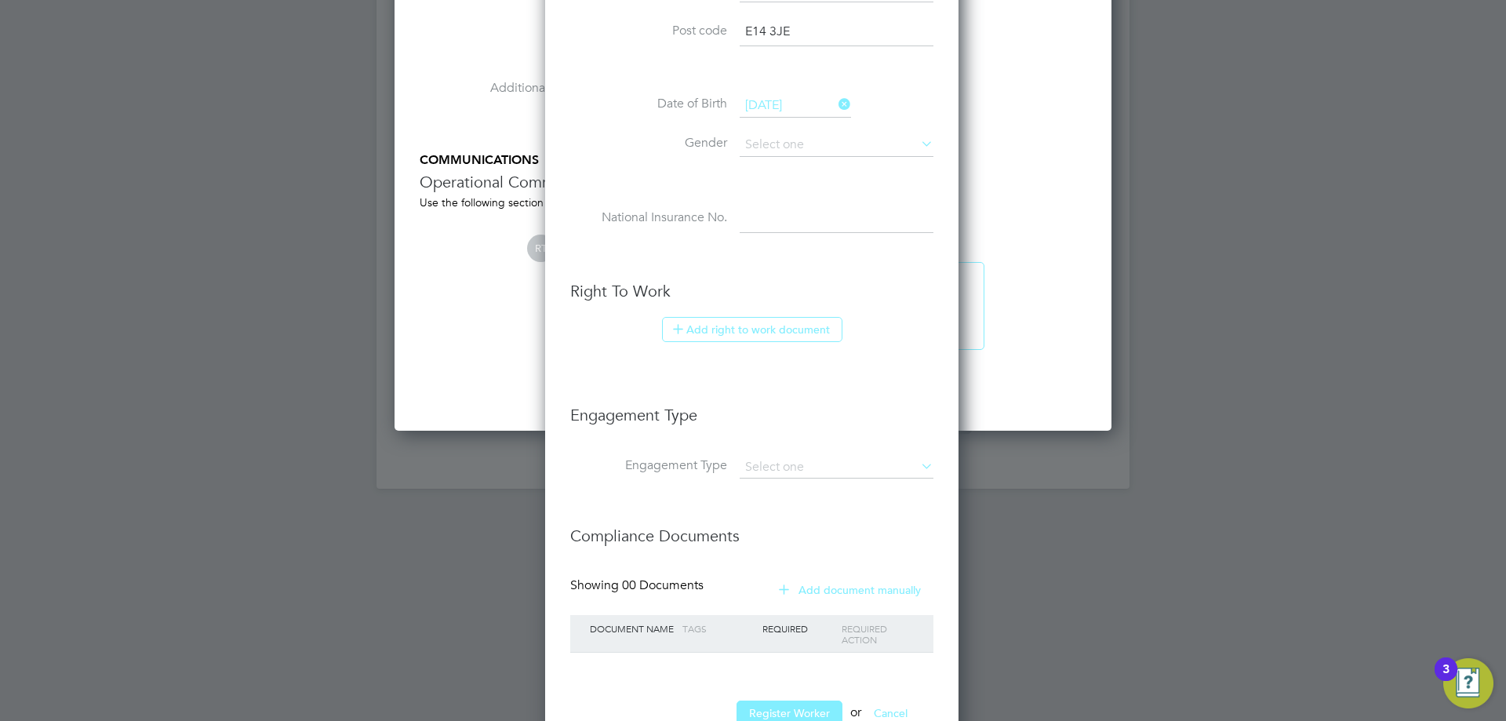
scroll to position [1882, 0]
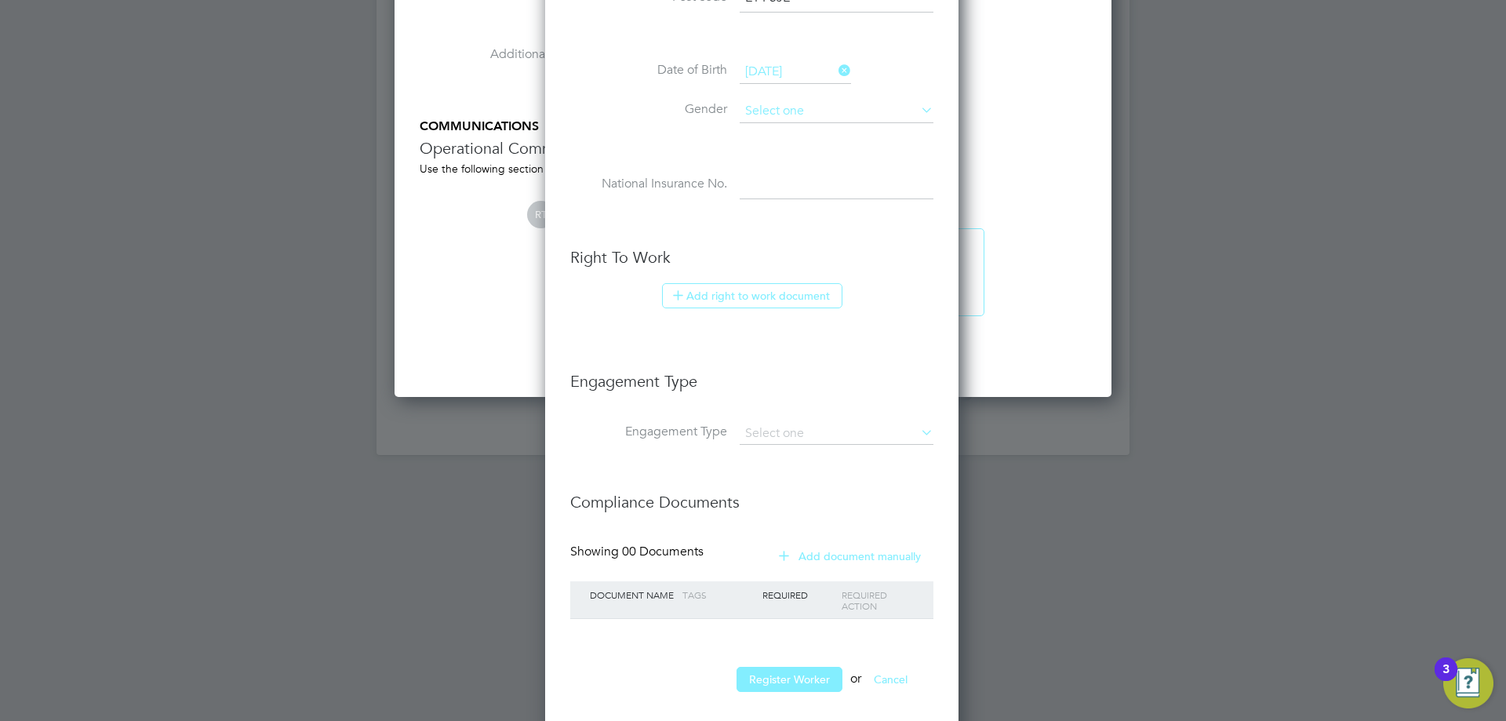
click at [804, 117] on input at bounding box center [837, 112] width 194 height 24
click at [803, 147] on li "[DEMOGRAPHIC_DATA]" at bounding box center [836, 154] width 195 height 20
type input "[DEMOGRAPHIC_DATA]"
click at [793, 182] on input at bounding box center [837, 185] width 194 height 28
paste input "SG898180A"
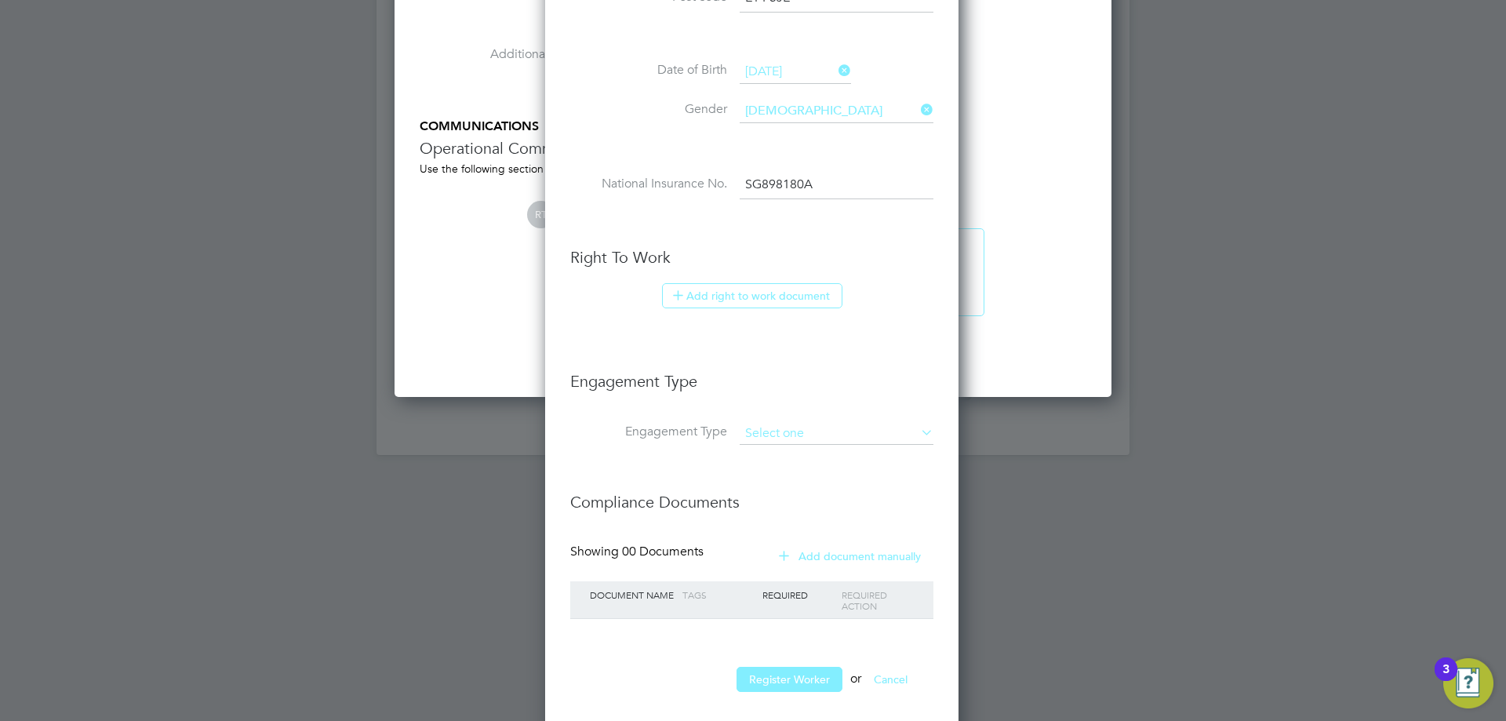
type input "SG 89 81 80 A"
click at [791, 429] on input at bounding box center [837, 434] width 194 height 22
click at [817, 441] on input at bounding box center [837, 434] width 194 height 22
click at [823, 487] on li "PAYE Direct" at bounding box center [836, 478] width 195 height 23
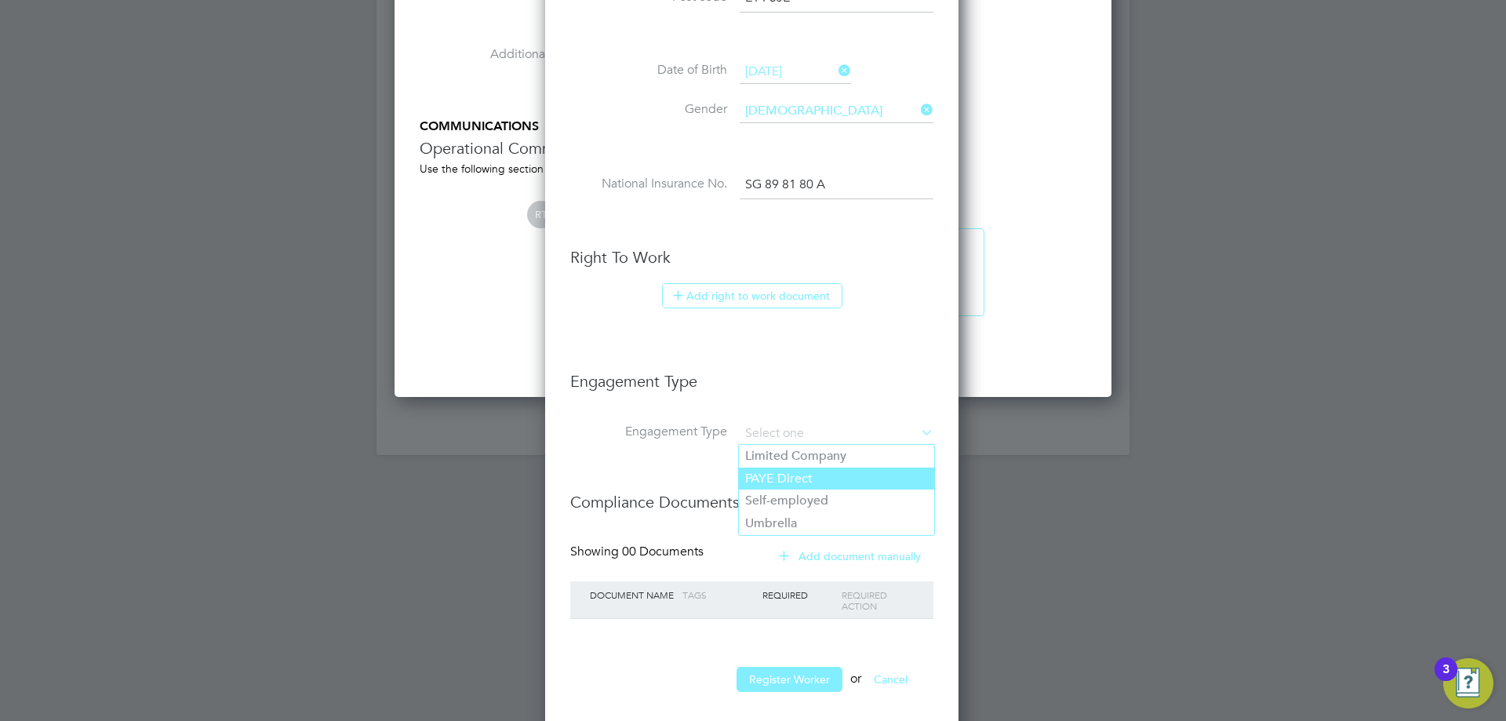
type input "PAYE Direct"
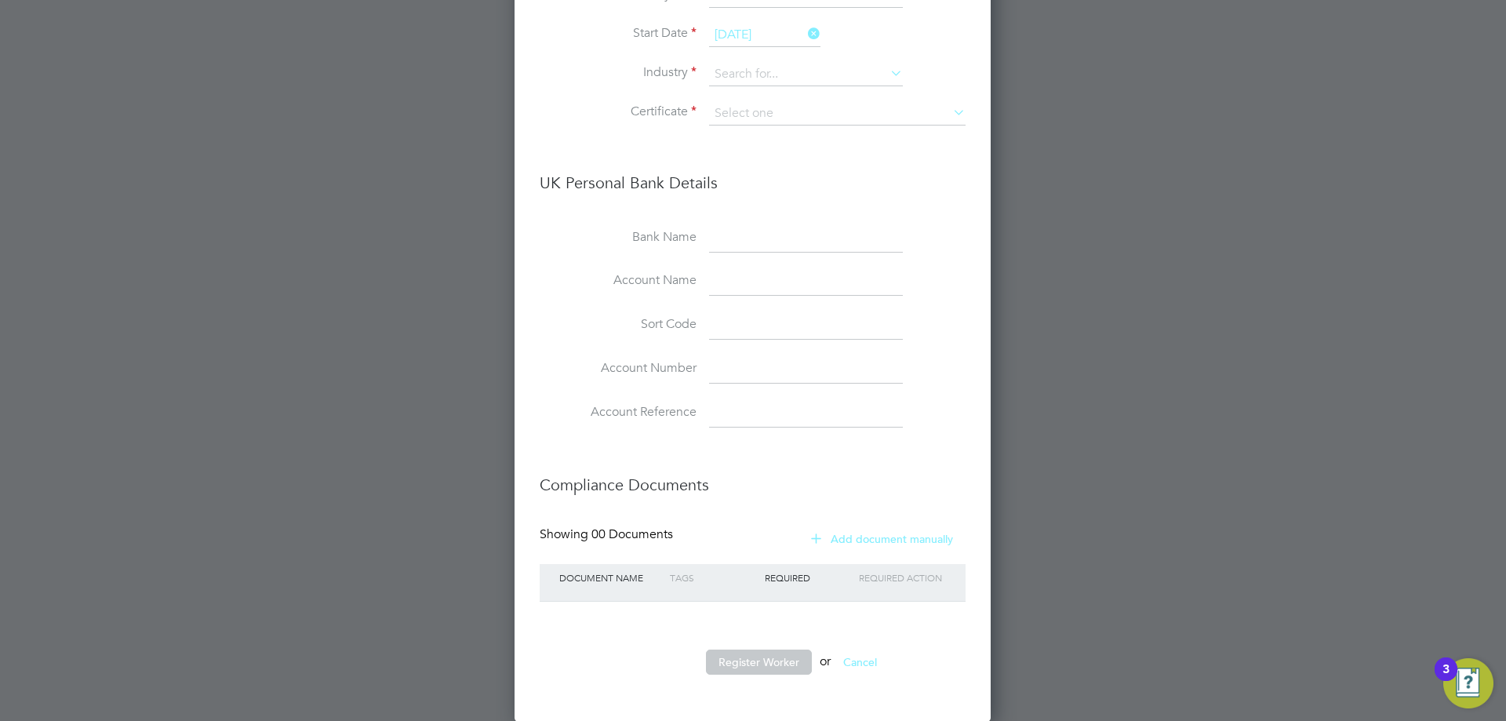
scroll to position [2358, 0]
click at [747, 657] on button "Register Worker" at bounding box center [759, 661] width 106 height 25
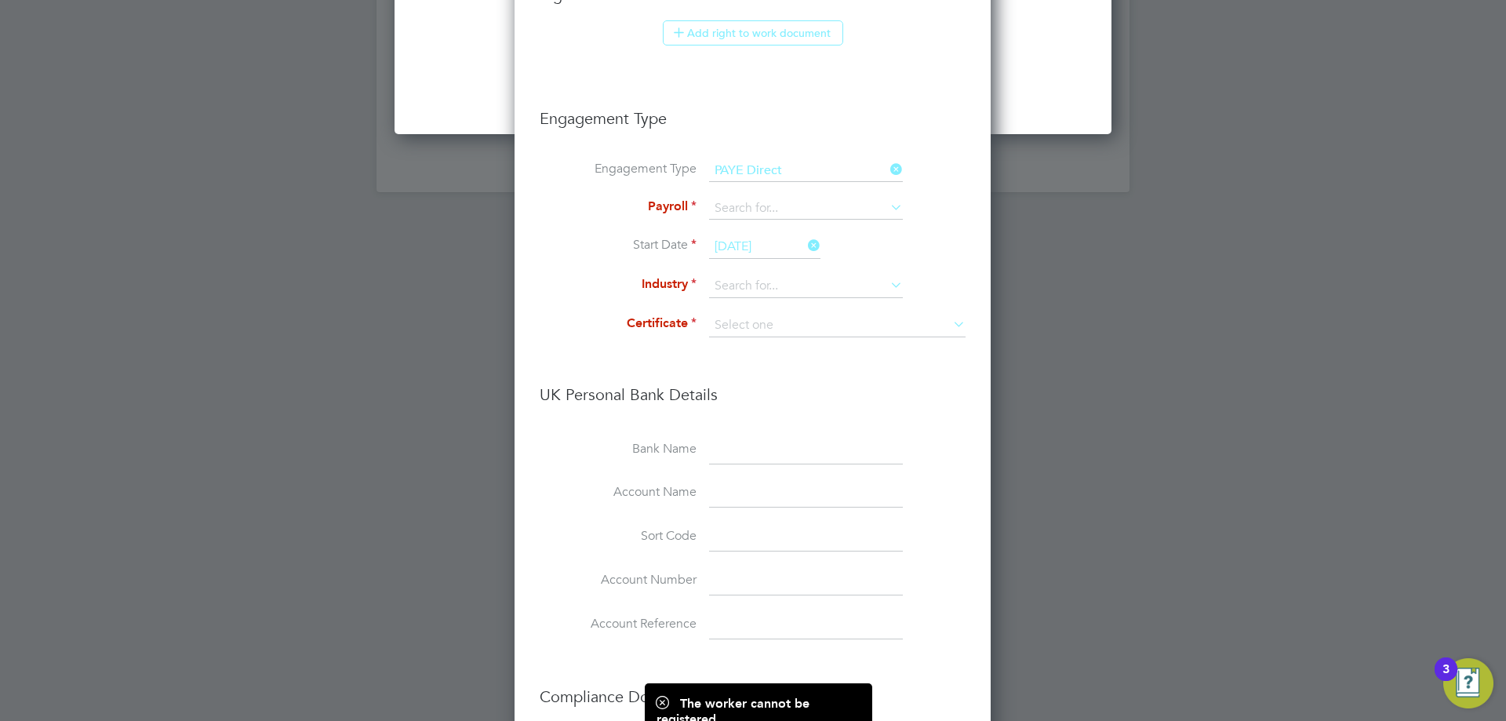
scroll to position [2122, 0]
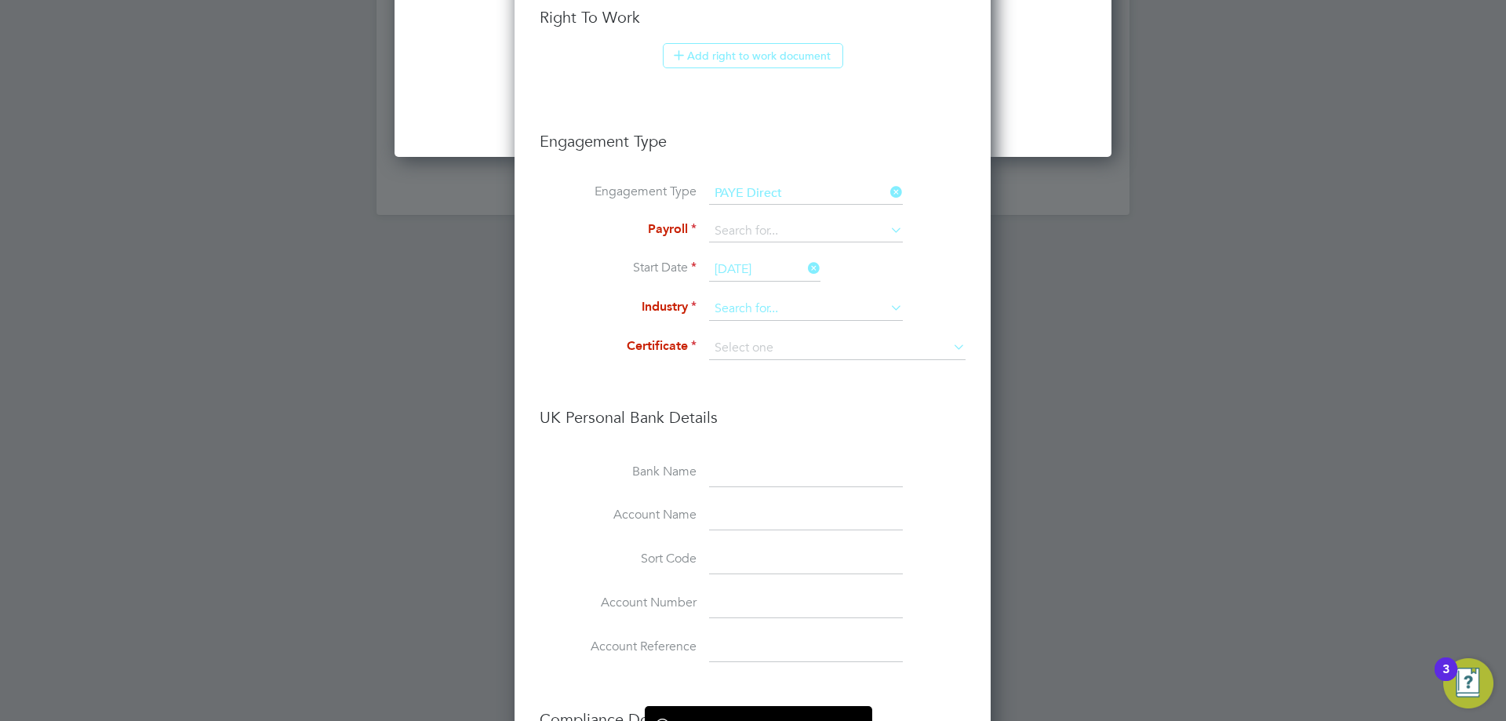
click at [773, 311] on input at bounding box center [806, 309] width 194 height 24
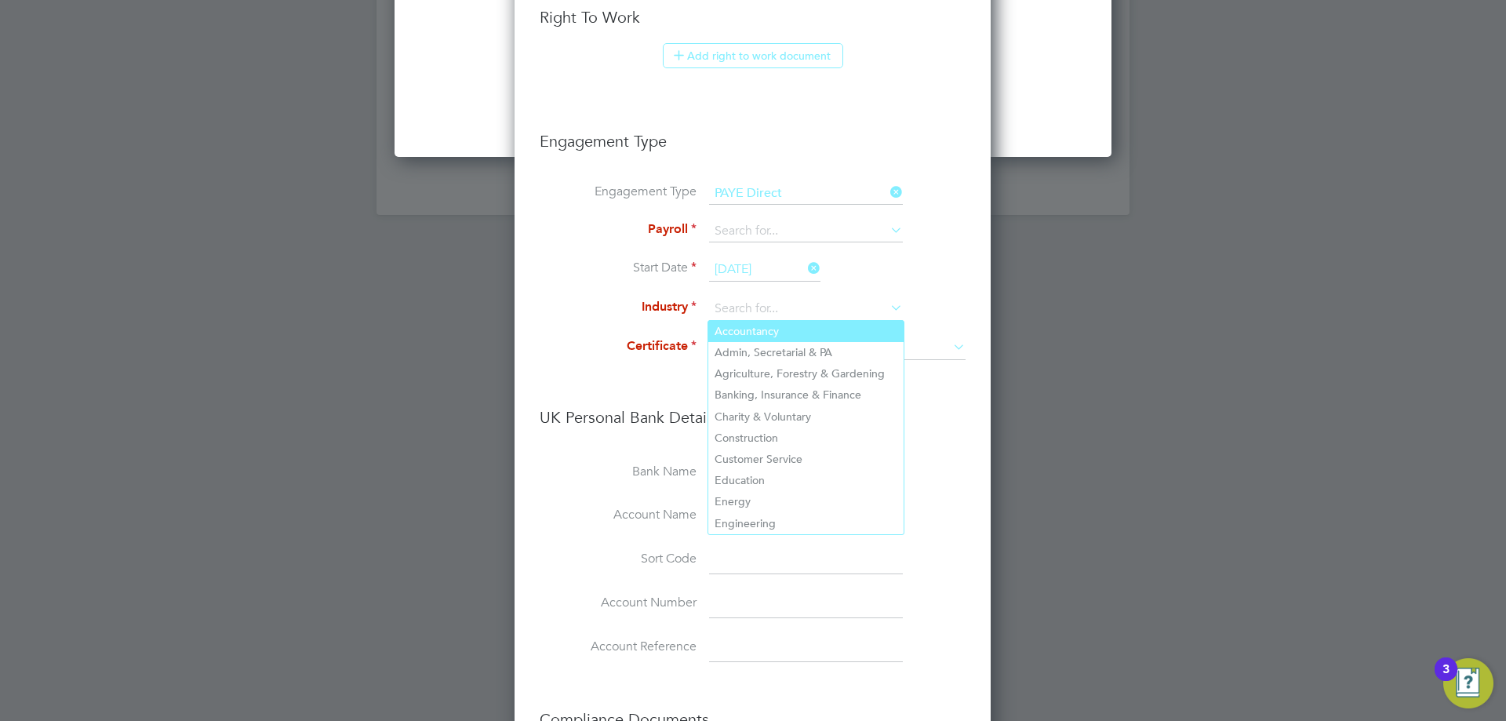
click at [780, 336] on li "Accountancy" at bounding box center [805, 331] width 195 height 21
type input "Accountancy"
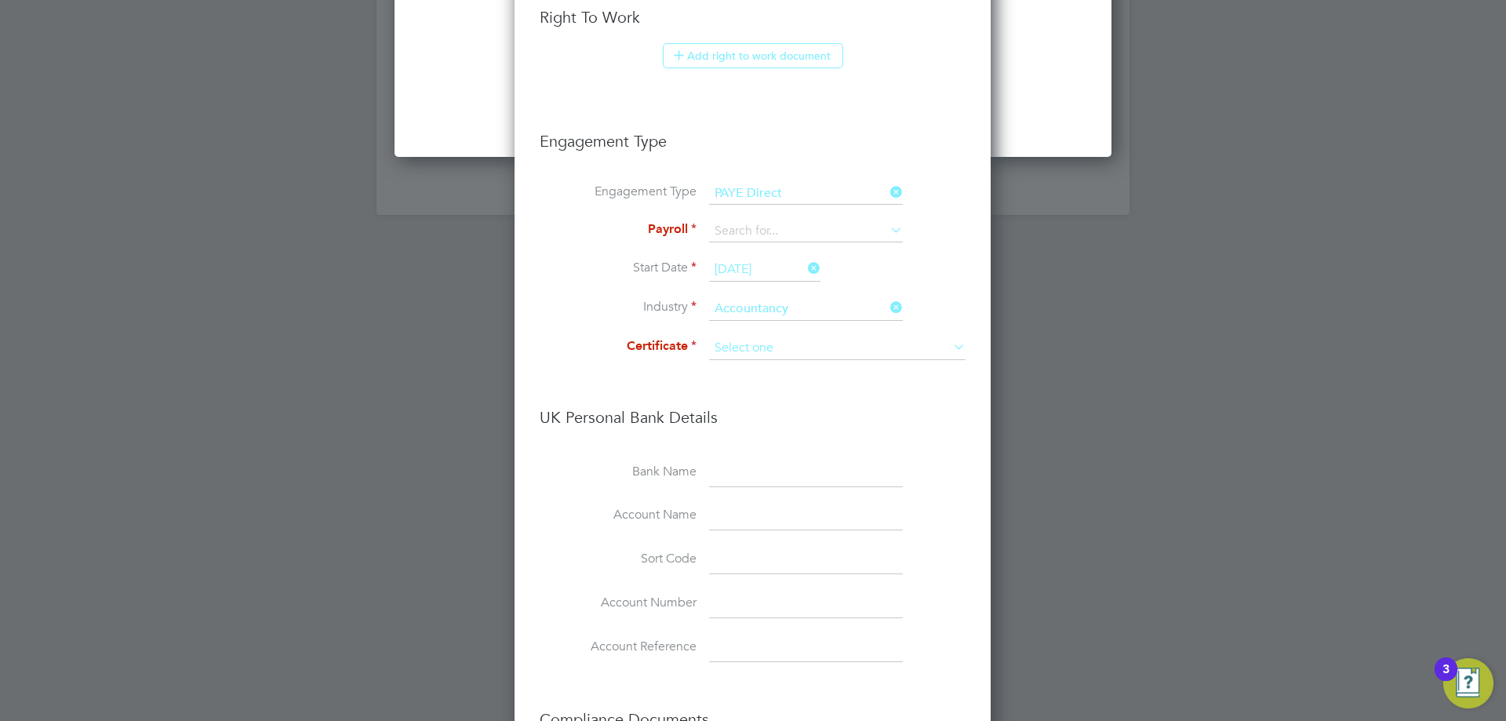
click at [763, 350] on input at bounding box center [837, 348] width 256 height 24
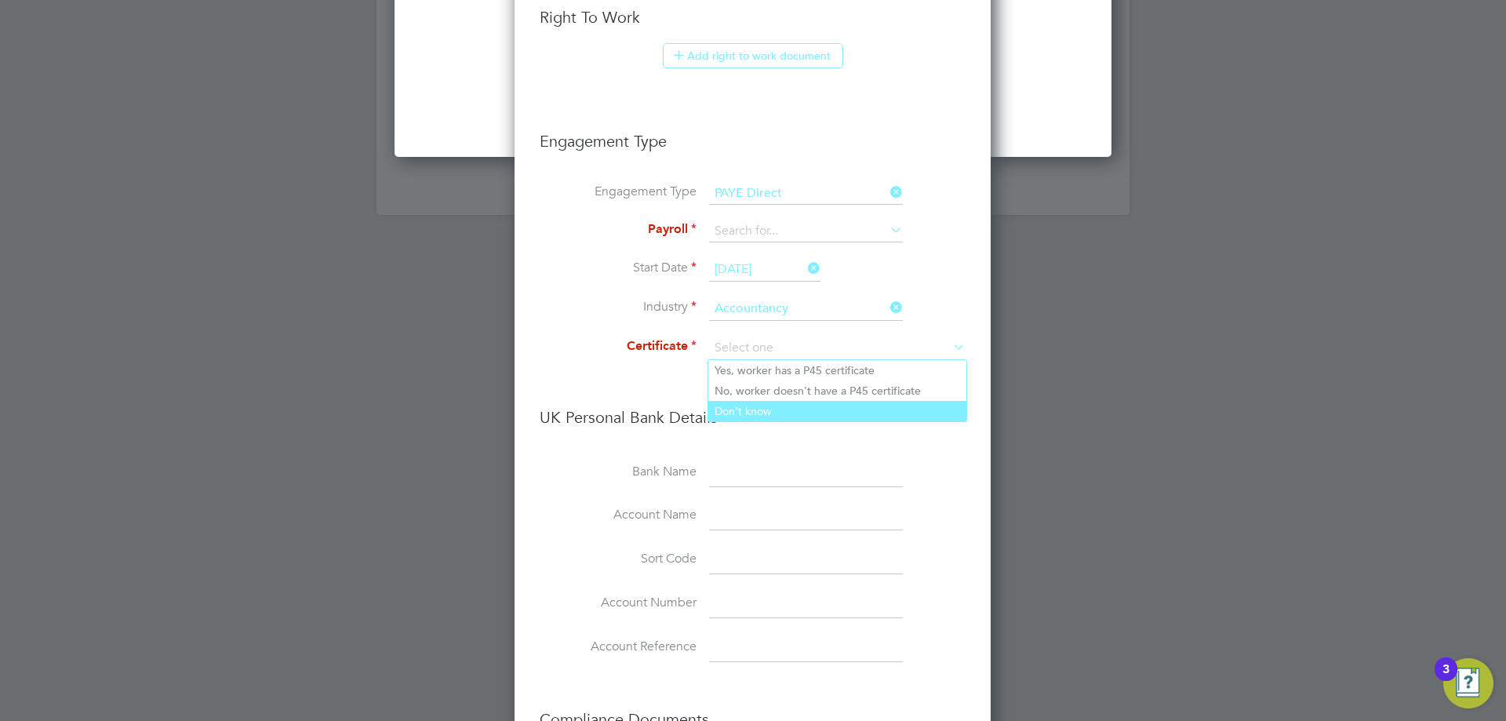
click at [762, 417] on li "Don't know" at bounding box center [837, 411] width 258 height 20
type input "Don't know"
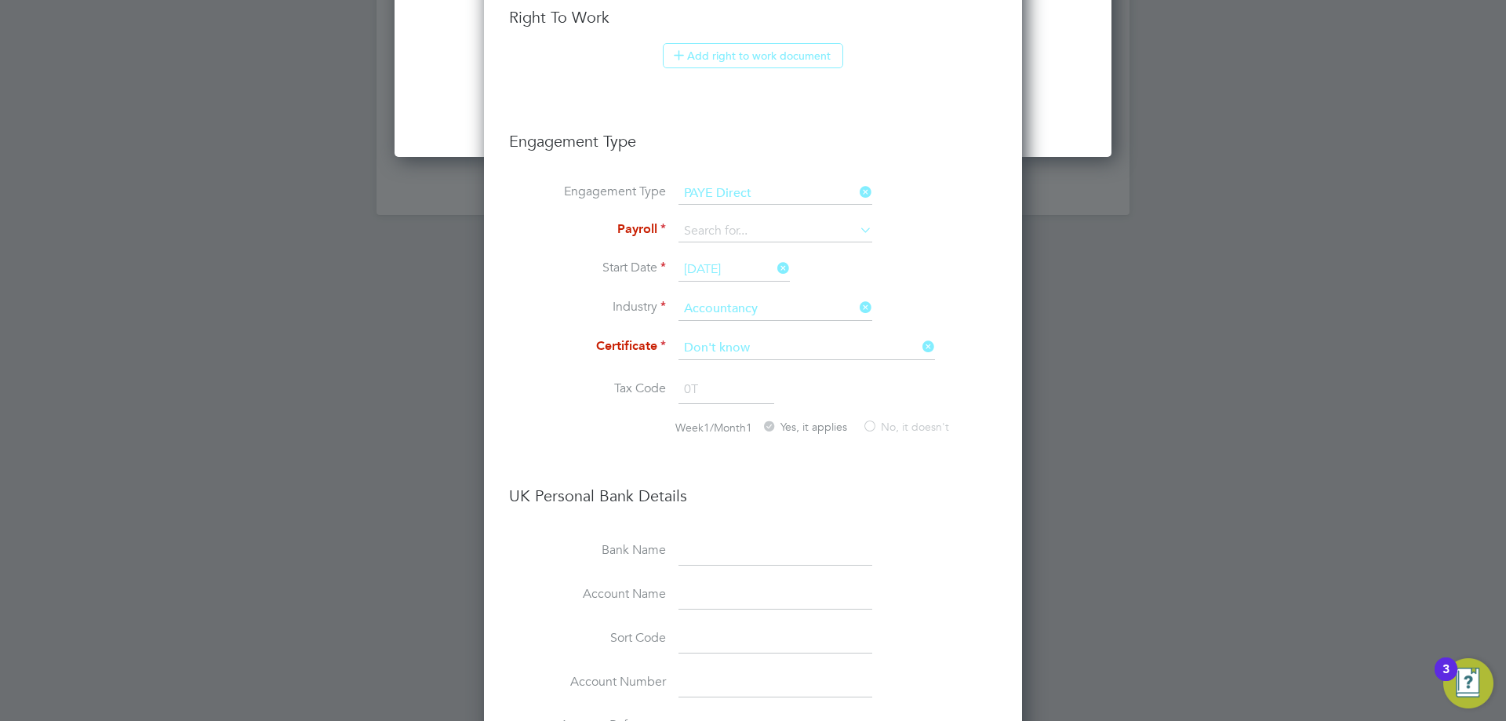
scroll to position [1906, 538]
click at [725, 246] on li "Payroll" at bounding box center [753, 239] width 488 height 38
click at [737, 259] on li "PAYE" at bounding box center [775, 253] width 195 height 23
type input "PAYE"
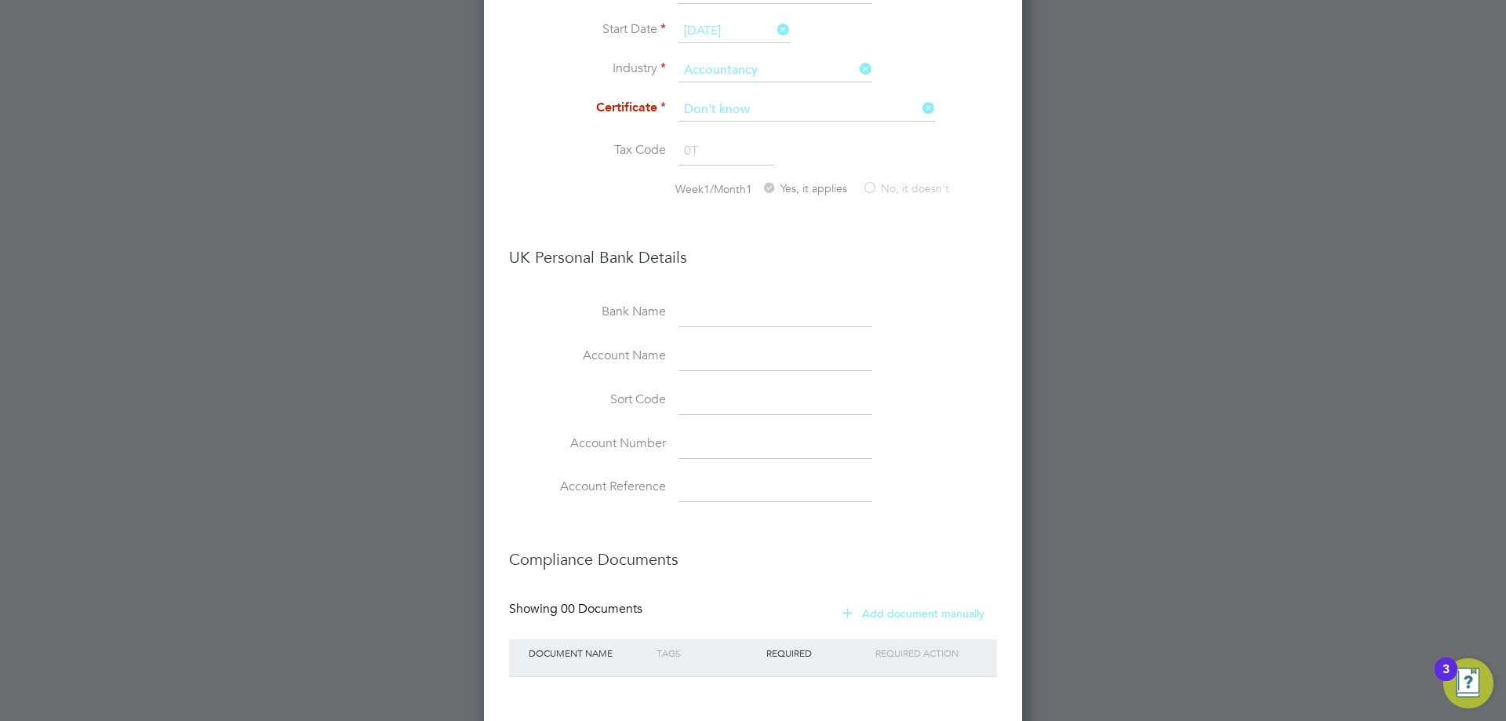
scroll to position [2436, 0]
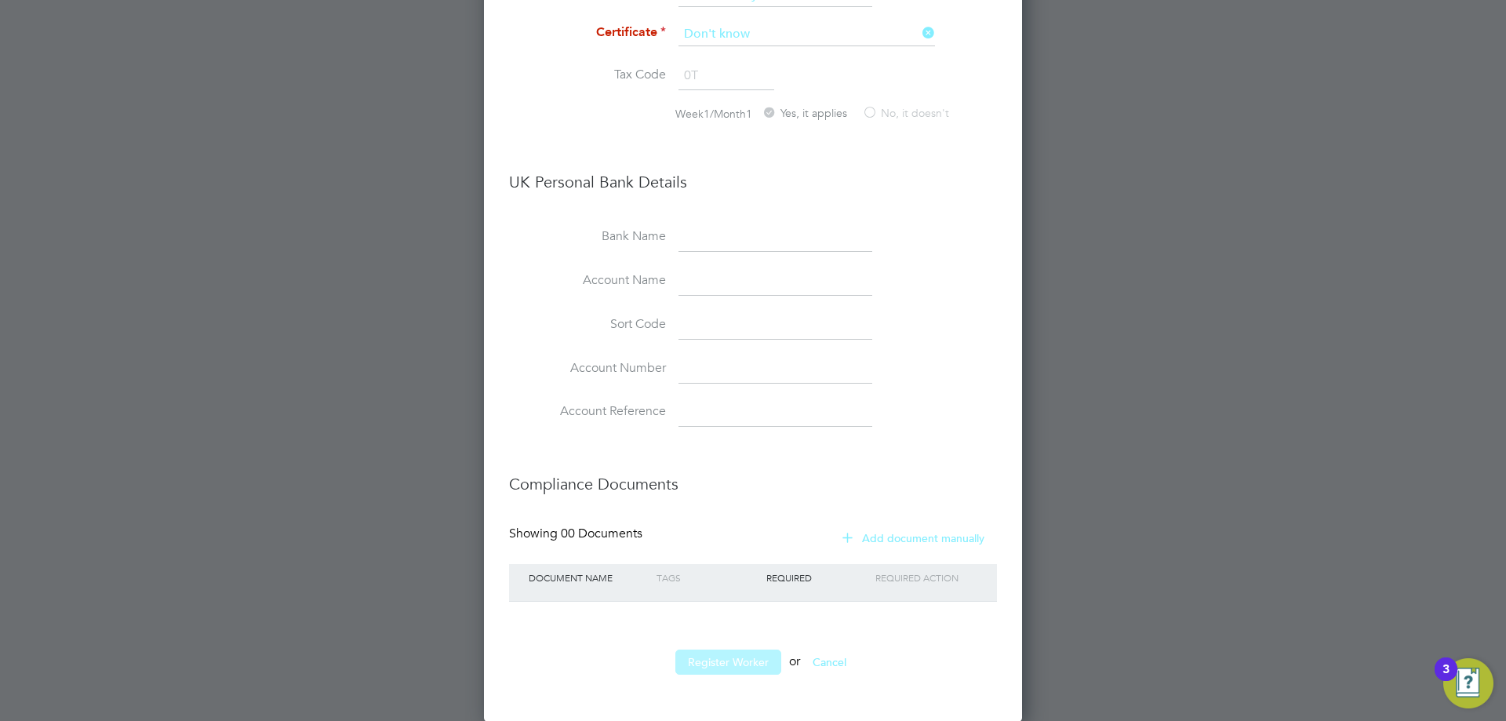
drag, startPoint x: 700, startPoint y: 676, endPoint x: 709, endPoint y: 663, distance: 15.9
click at [703, 668] on li "Register Worker or Cancel" at bounding box center [753, 669] width 488 height 41
click at [709, 663] on button "Register Worker" at bounding box center [728, 661] width 106 height 25
type input "[PERSON_NAME] (kchoudhury)"
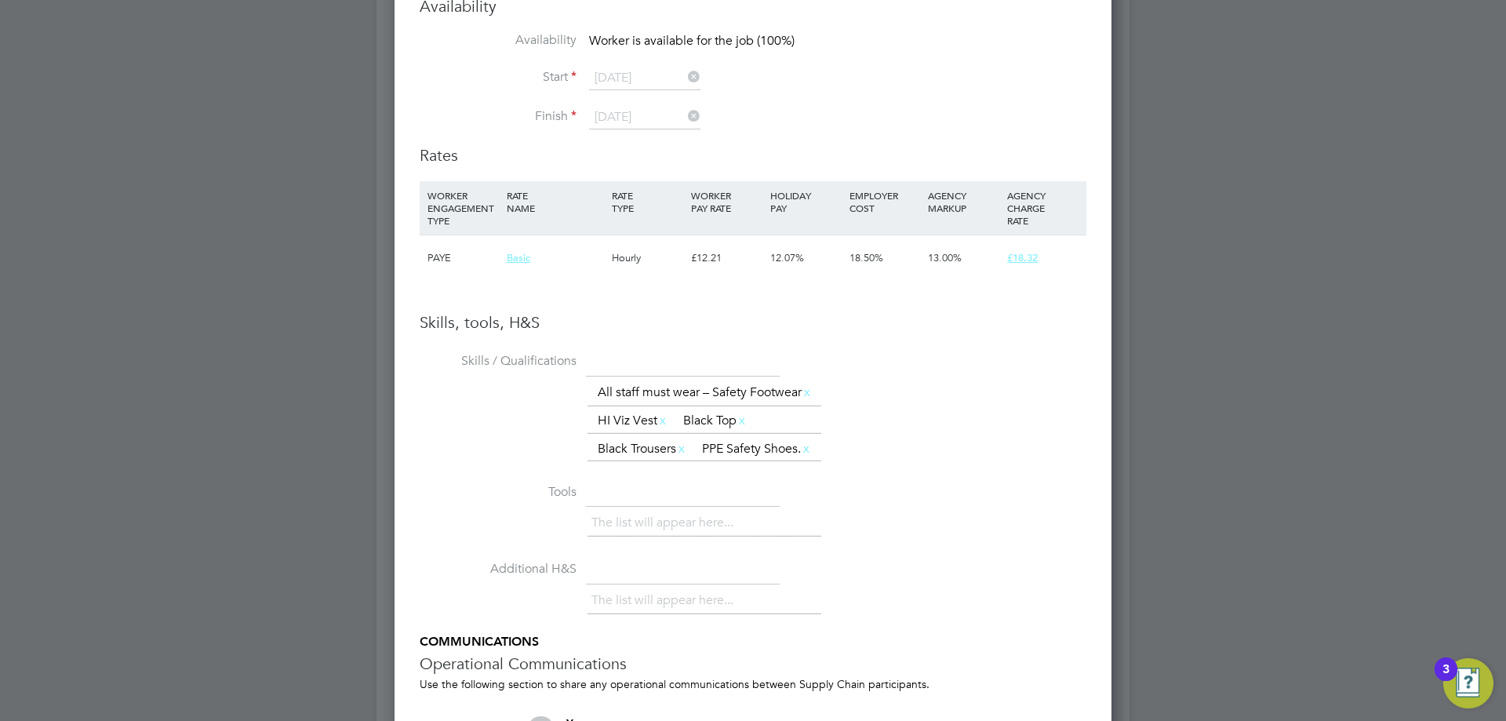
scroll to position [1752, 0]
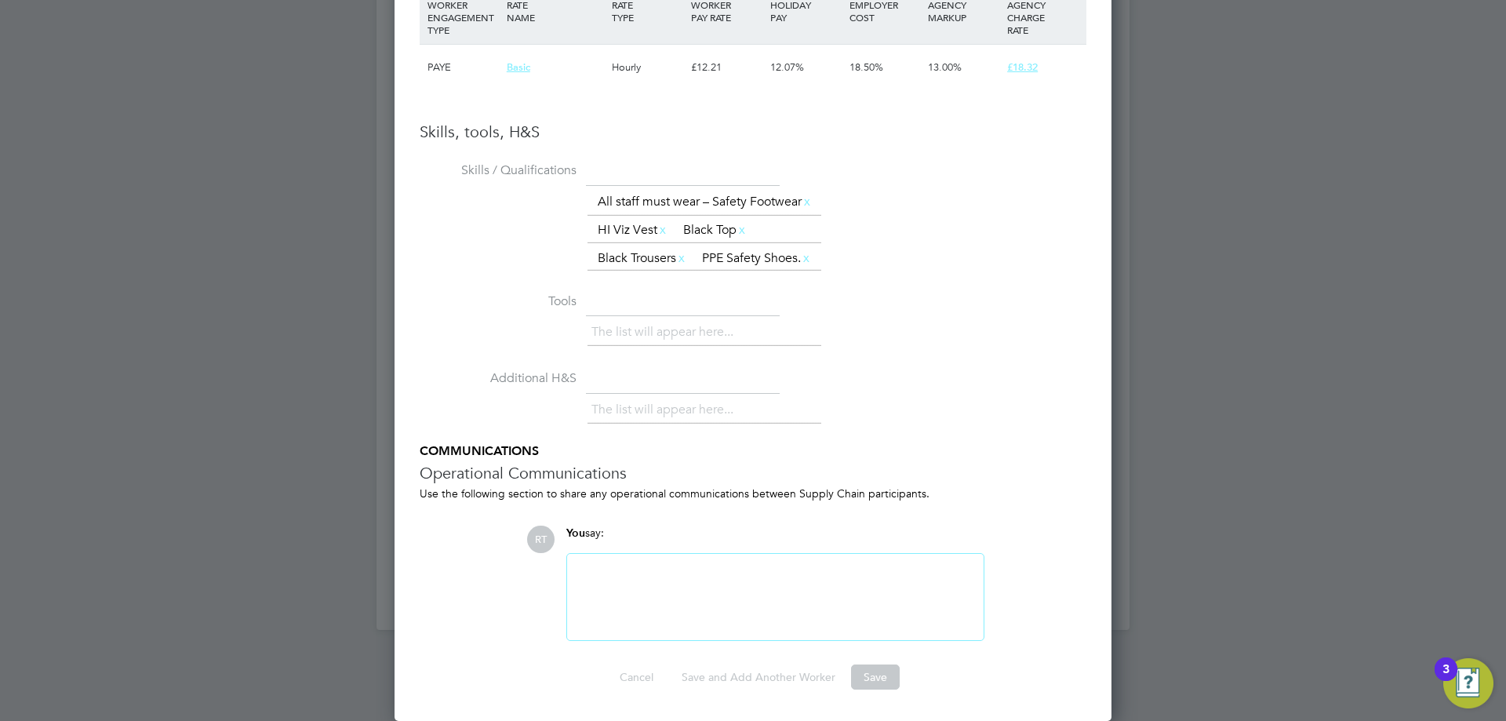
click at [820, 618] on div at bounding box center [775, 596] width 398 height 67
click at [923, 479] on h3 "Operational Communications" at bounding box center [753, 473] width 667 height 20
drag, startPoint x: 902, startPoint y: 681, endPoint x: 897, endPoint y: 674, distance: 8.9
click at [901, 678] on div "Cancel Save and Add Another Worker Save" at bounding box center [753, 676] width 667 height 25
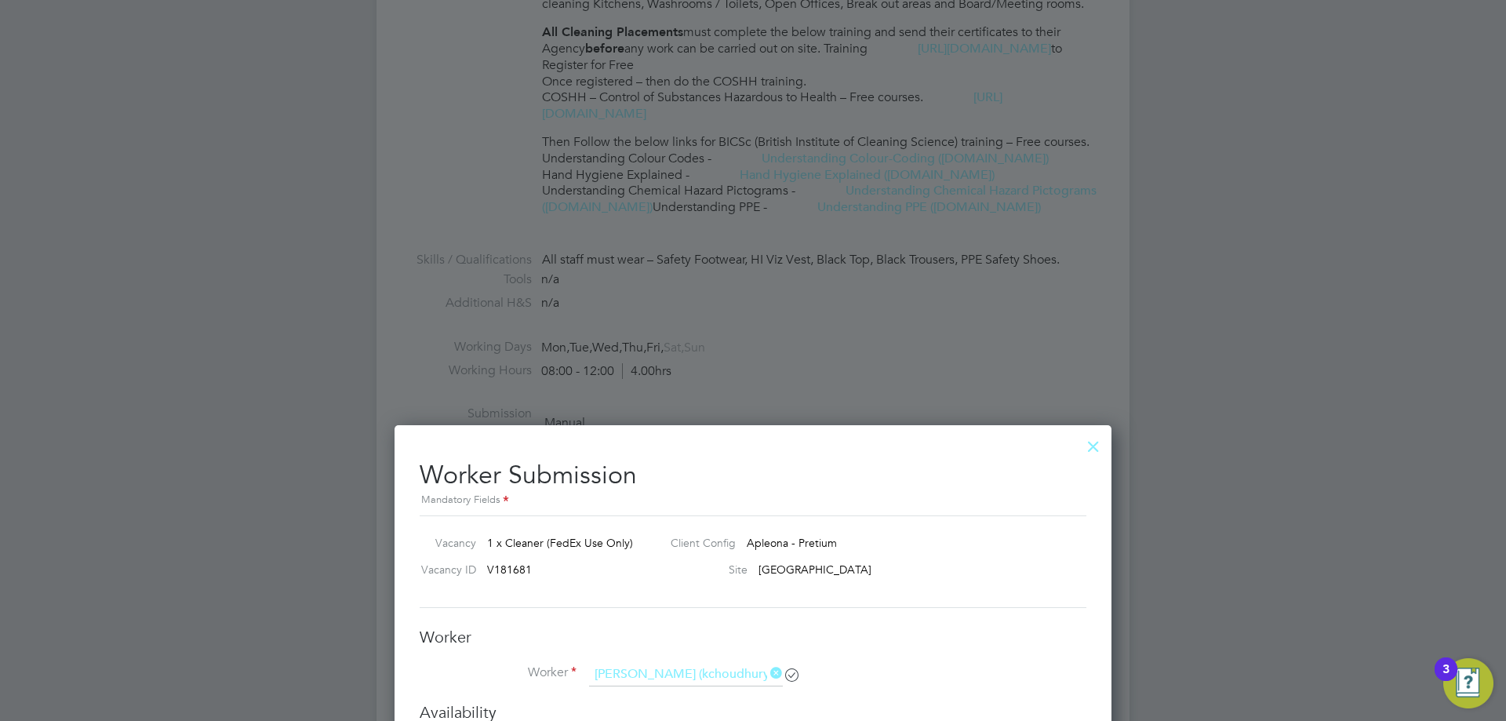
click at [1089, 451] on div at bounding box center [1093, 442] width 28 height 28
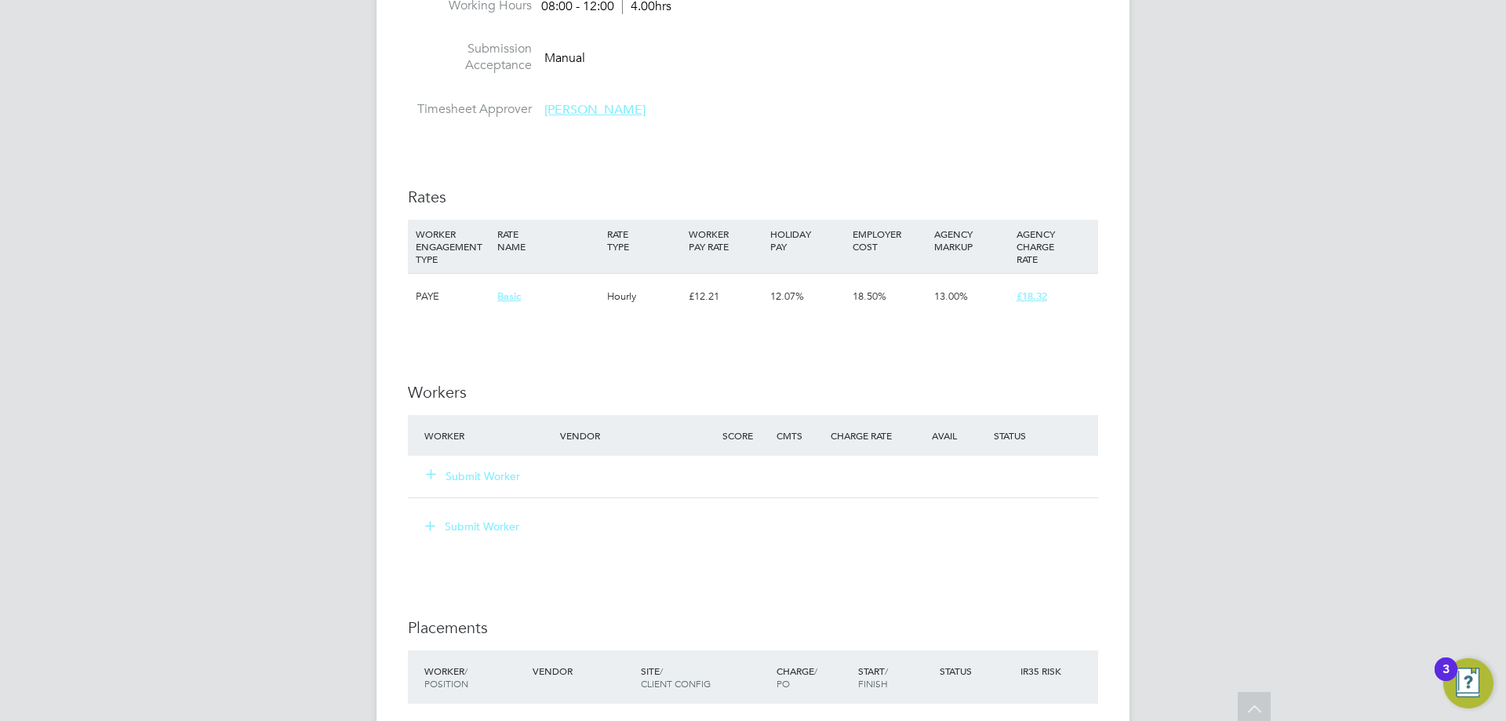
scroll to position [1177, 0]
click at [518, 478] on button "Submit Worker" at bounding box center [474, 475] width 94 height 16
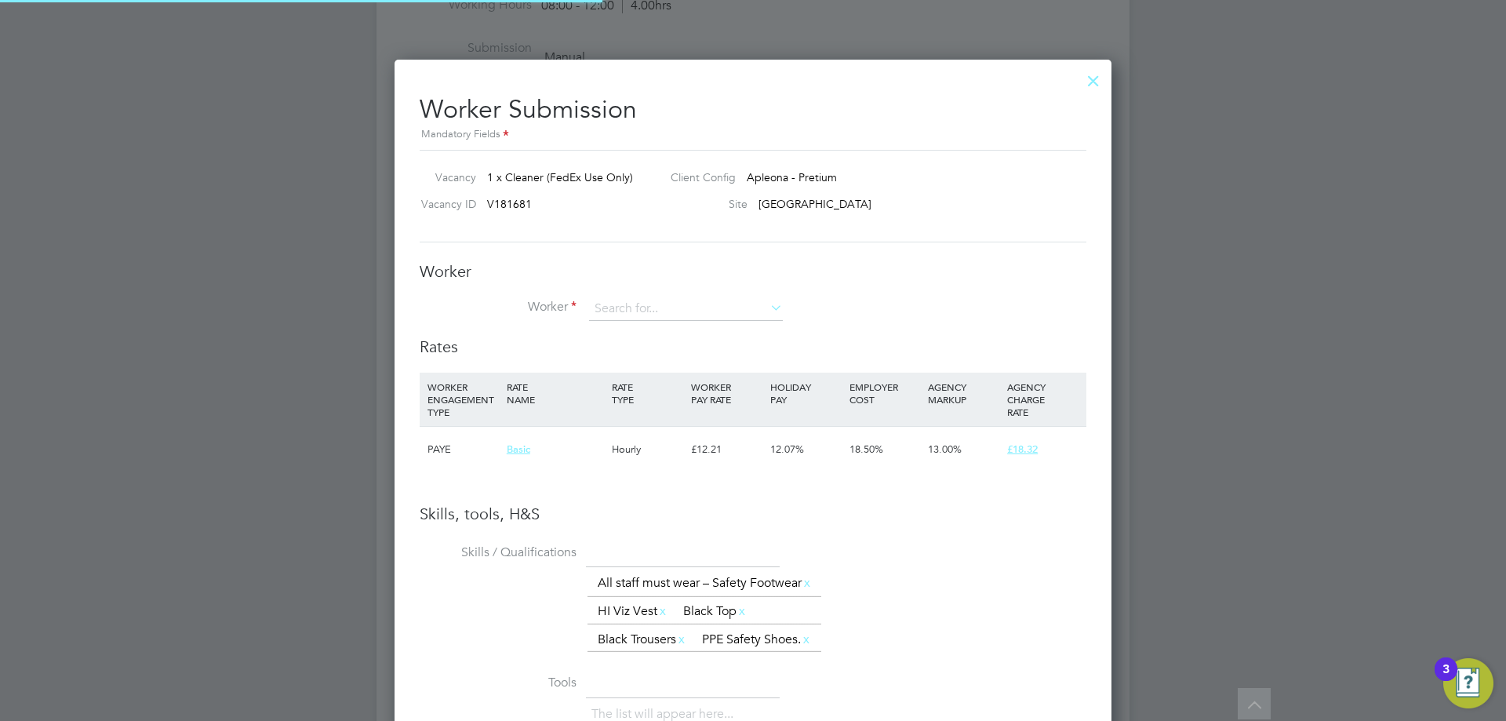
scroll to position [0, 0]
click at [678, 311] on input at bounding box center [686, 309] width 194 height 24
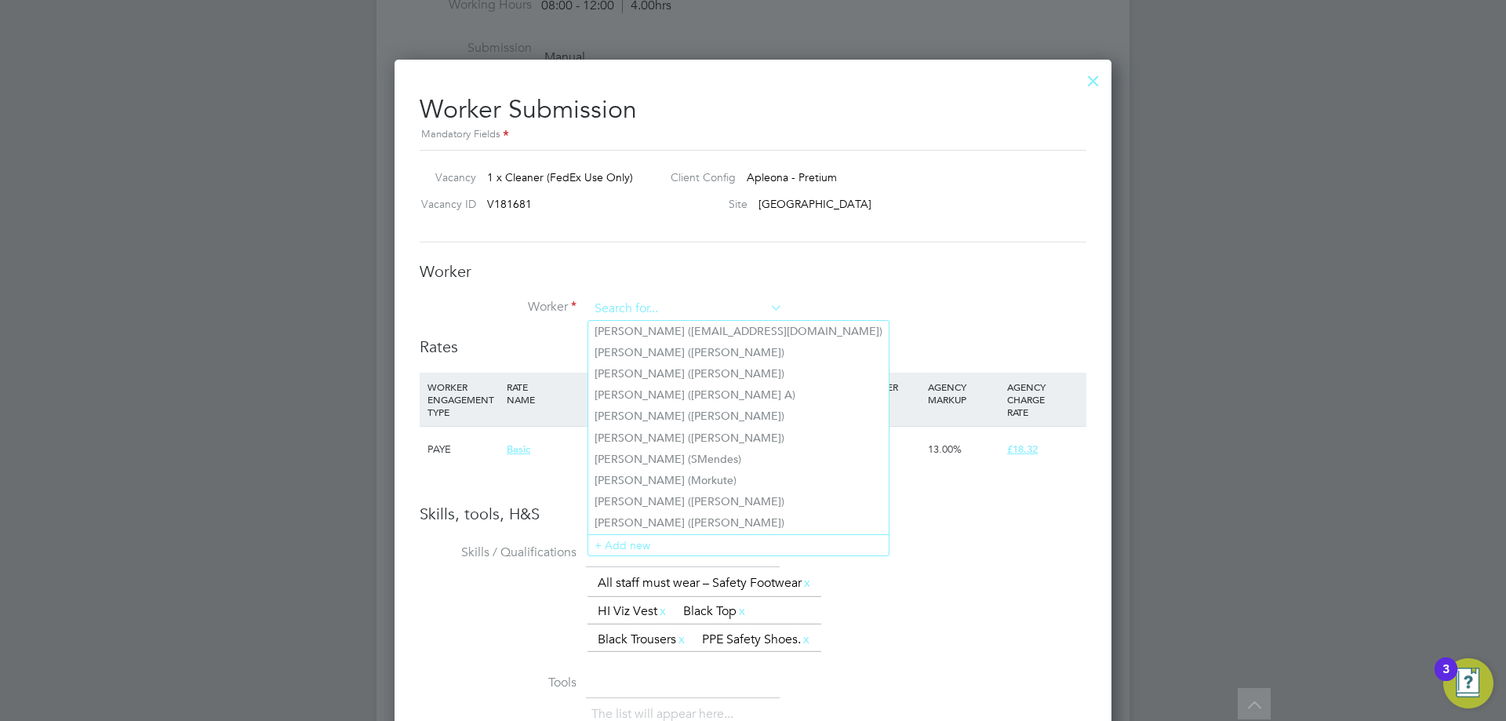
type input "a"
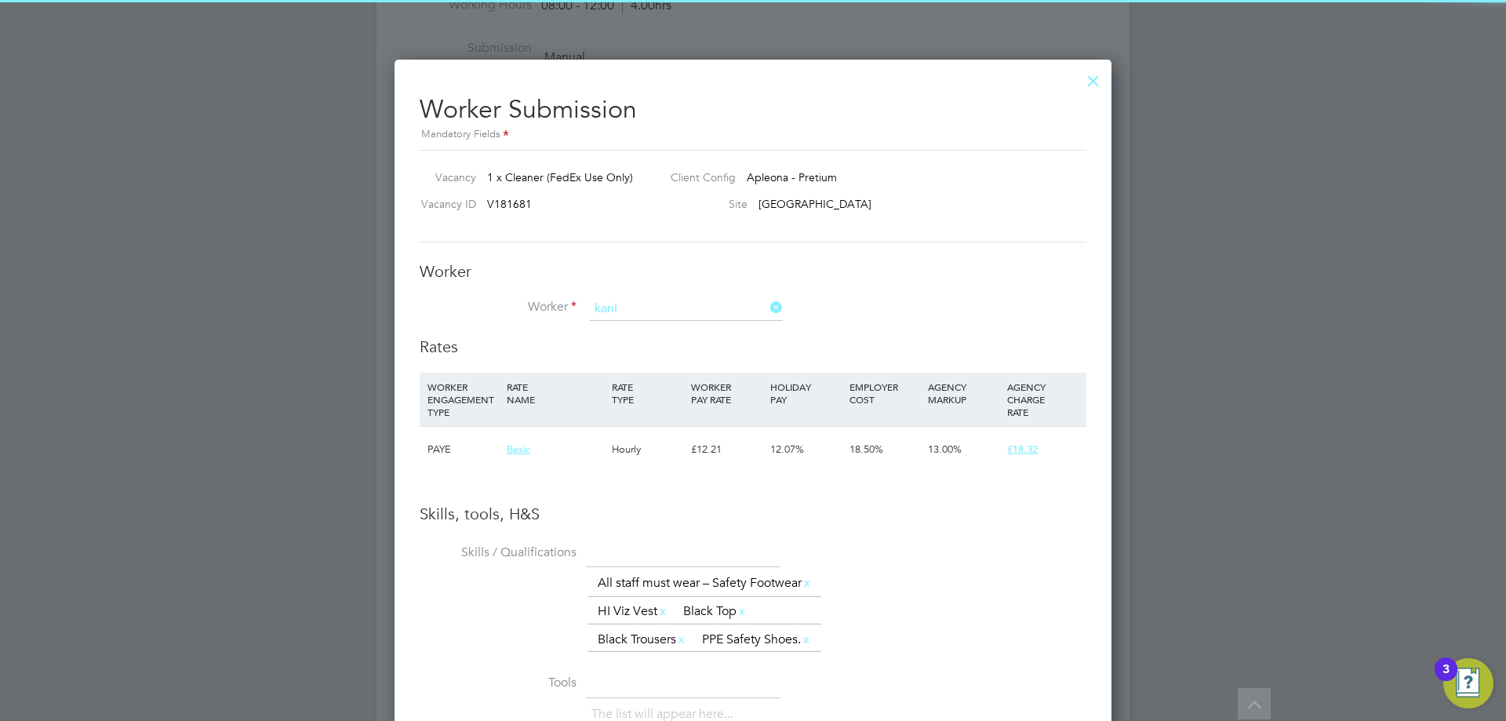
click at [656, 327] on li "[PERSON_NAME] (kchoudhury)" at bounding box center [685, 331] width 195 height 21
type input "[PERSON_NAME] (kchoudhury)"
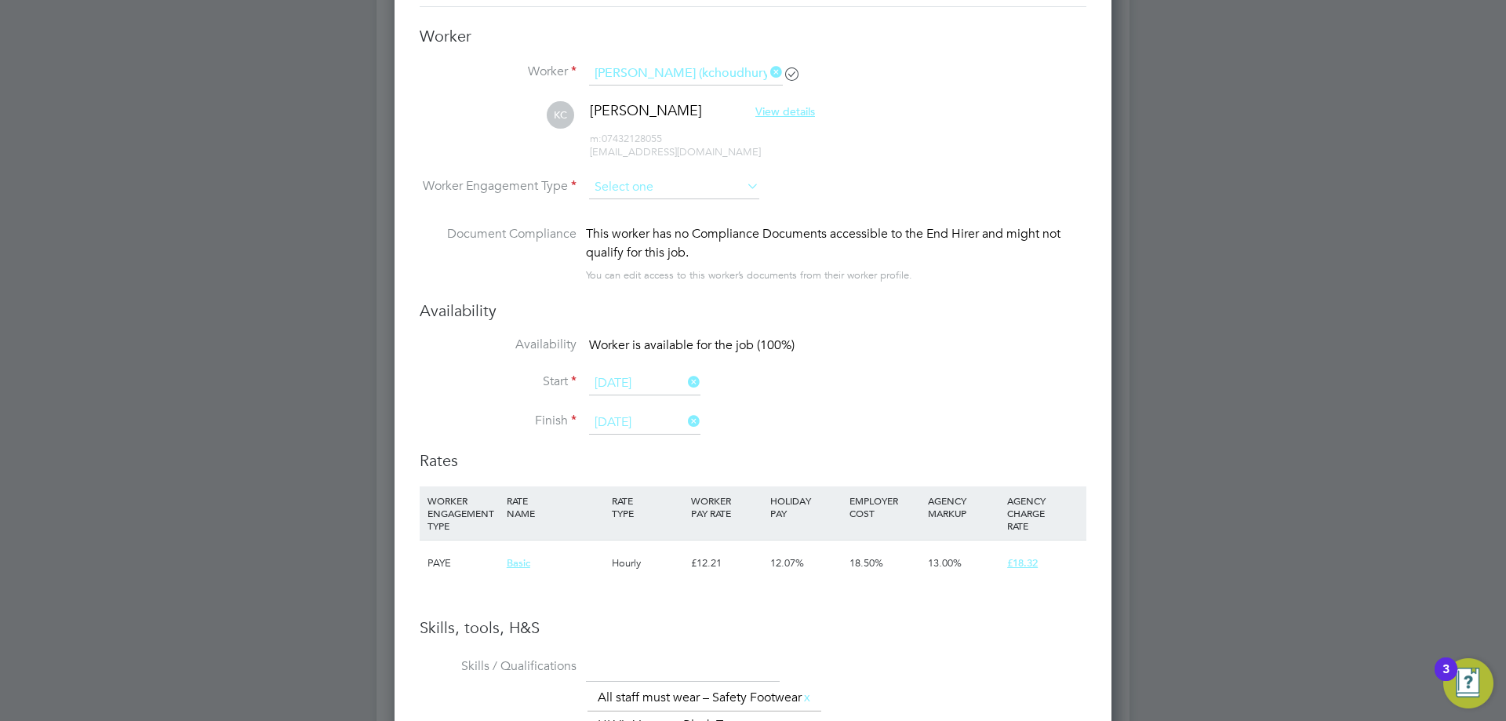
click at [721, 176] on input at bounding box center [674, 188] width 170 height 24
click at [693, 220] on li "PAYE" at bounding box center [674, 230] width 172 height 20
type input "PAYE"
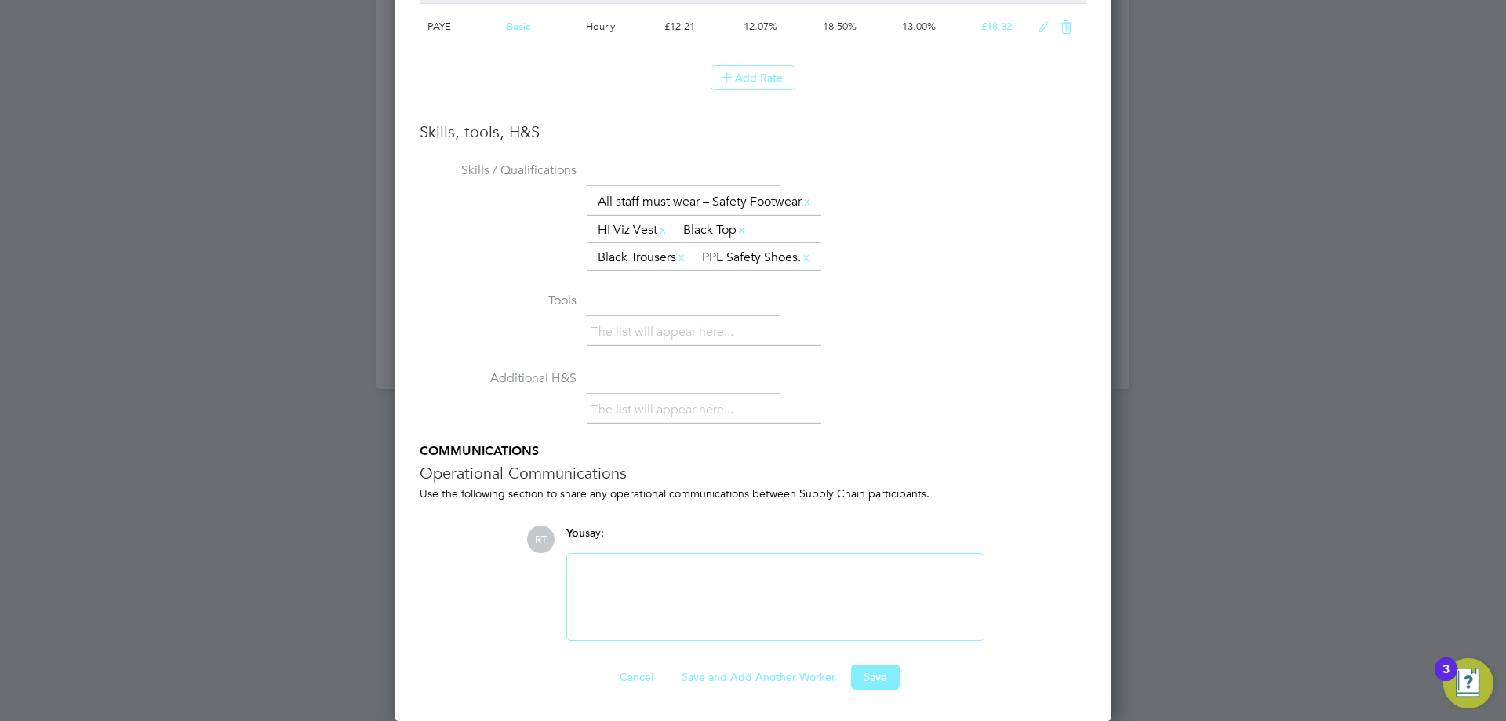
click at [722, 555] on div at bounding box center [775, 597] width 416 height 86
click at [726, 584] on div at bounding box center [775, 596] width 398 height 67
click at [867, 664] on button "Save" at bounding box center [875, 676] width 49 height 25
